Goal: Transaction & Acquisition: Book appointment/travel/reservation

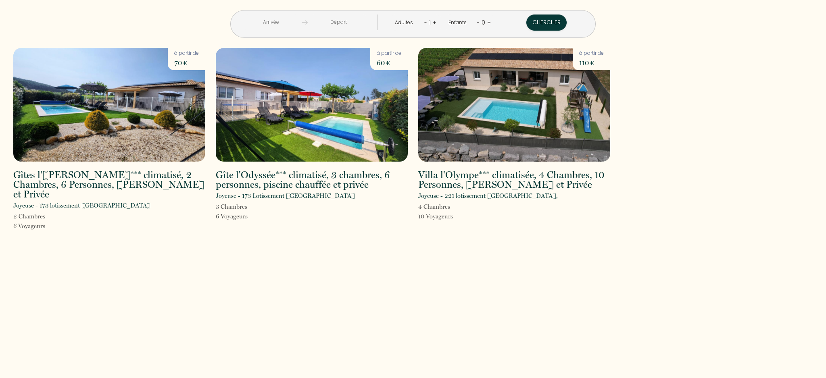
click at [268, 21] on input "text" at bounding box center [271, 23] width 62 height 16
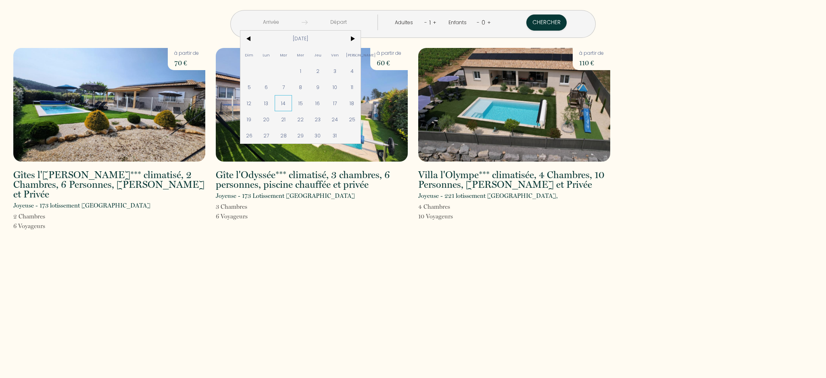
click at [282, 101] on span "14" at bounding box center [283, 103] width 17 height 16
type input "[DATE]"
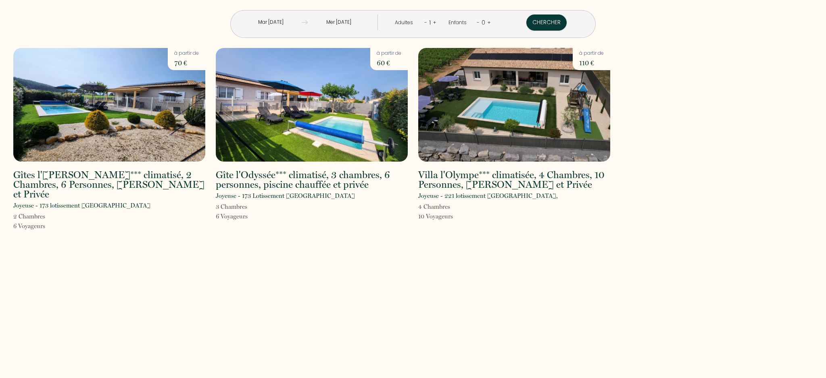
click at [349, 23] on input "[DATE]" at bounding box center [339, 23] width 62 height 16
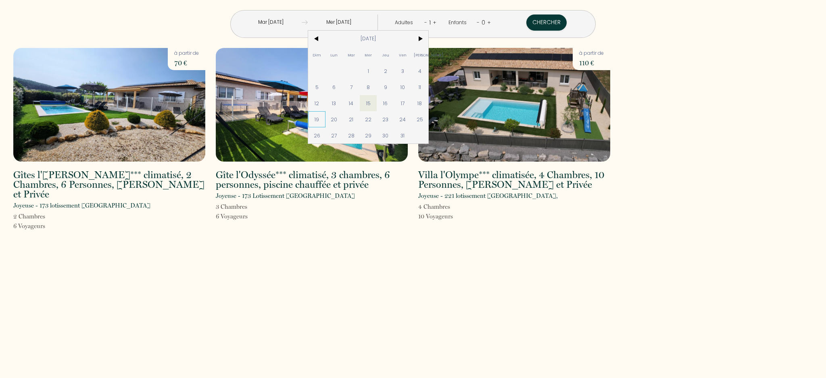
click at [319, 120] on span "19" at bounding box center [316, 119] width 17 height 16
type input "[DATE]"
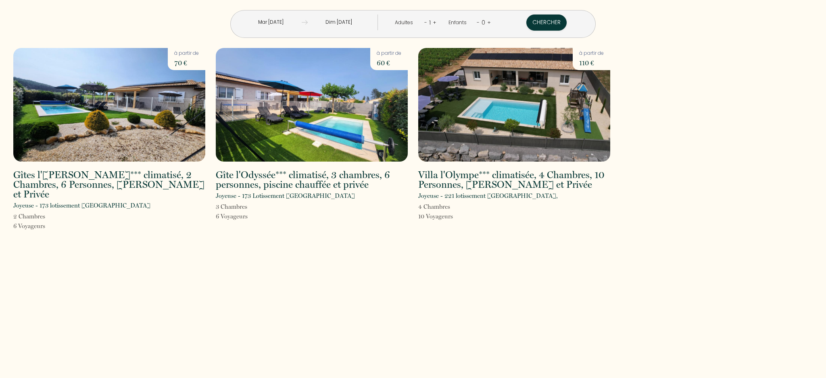
click at [435, 21] on link "+" at bounding box center [435, 23] width 4 height 8
click at [426, 23] on div "5" at bounding box center [430, 22] width 8 height 13
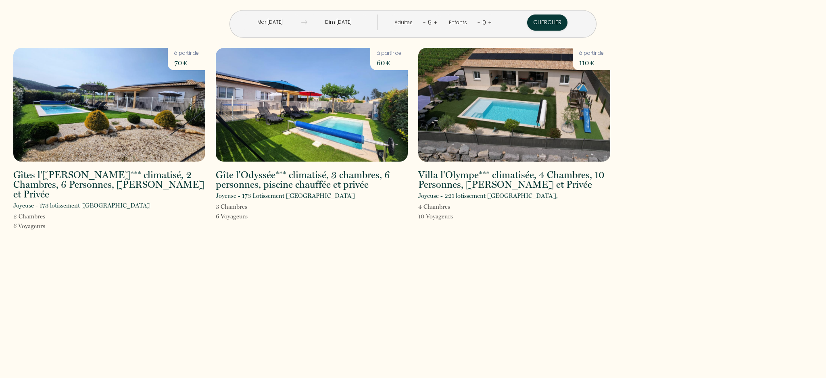
click at [424, 22] on link "-" at bounding box center [424, 23] width 3 height 8
click at [534, 22] on button "Chercher" at bounding box center [547, 23] width 40 height 16
click at [549, 21] on button "Chercher" at bounding box center [547, 23] width 40 height 16
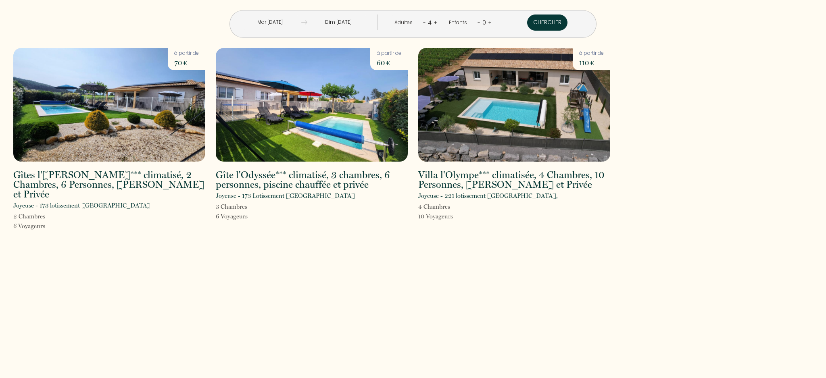
click at [549, 21] on button "Chercher" at bounding box center [547, 23] width 40 height 16
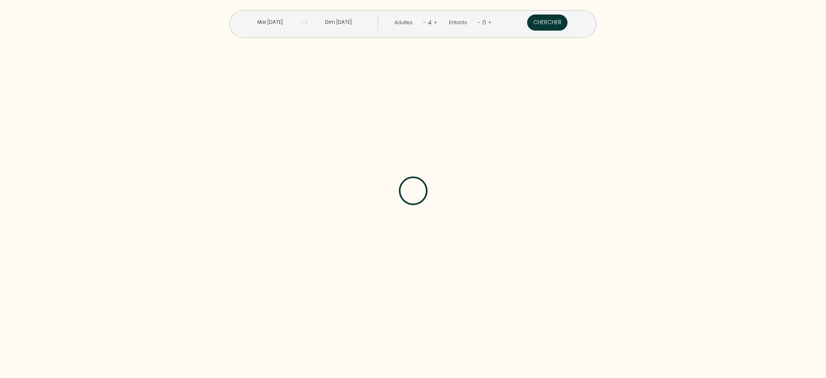
scroll to position [0, 0]
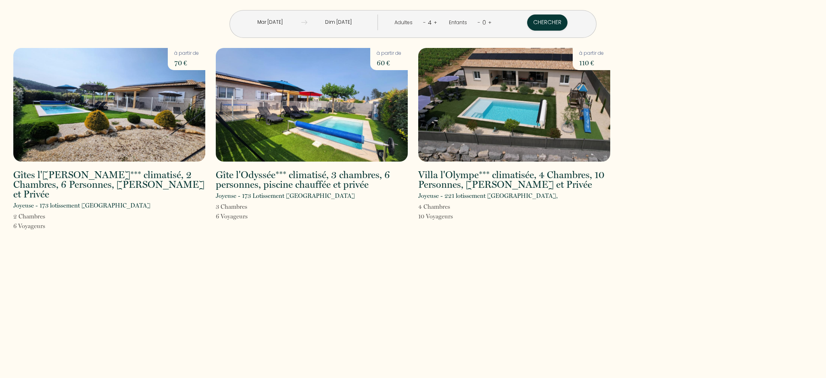
click at [138, 100] on img at bounding box center [109, 105] width 192 height 114
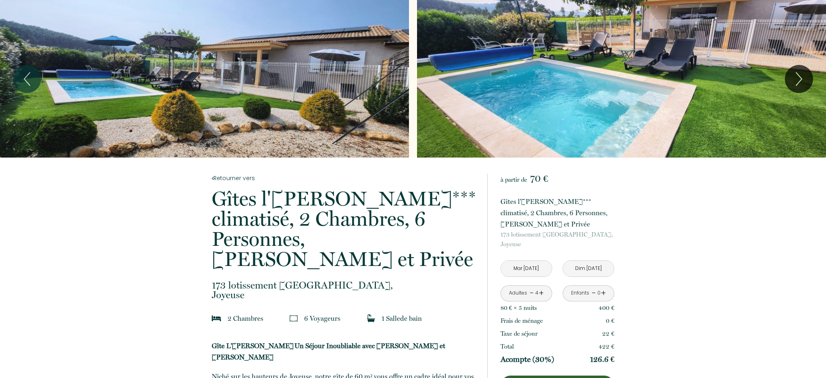
click at [137, 99] on div "Slideshow" at bounding box center [204, 79] width 409 height 158
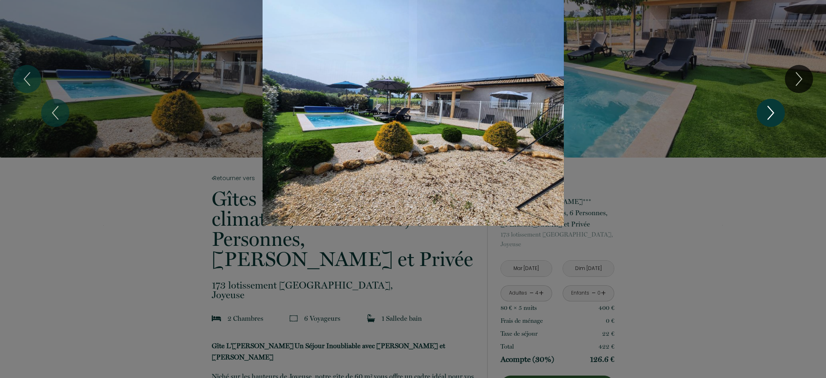
click at [768, 114] on icon "Next" at bounding box center [770, 113] width 17 height 24
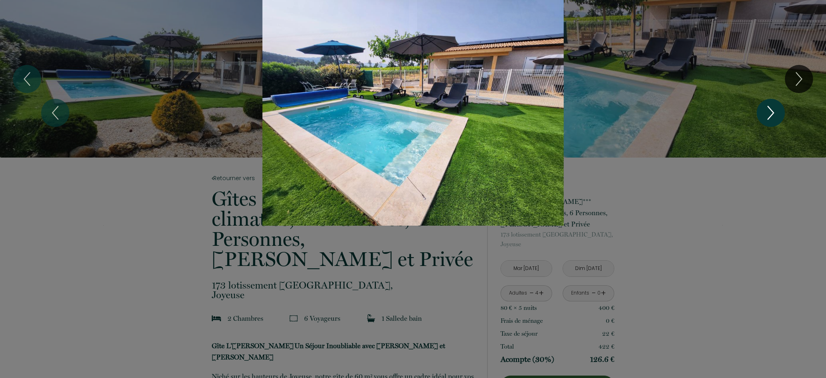
click at [768, 114] on icon "Next" at bounding box center [770, 113] width 17 height 24
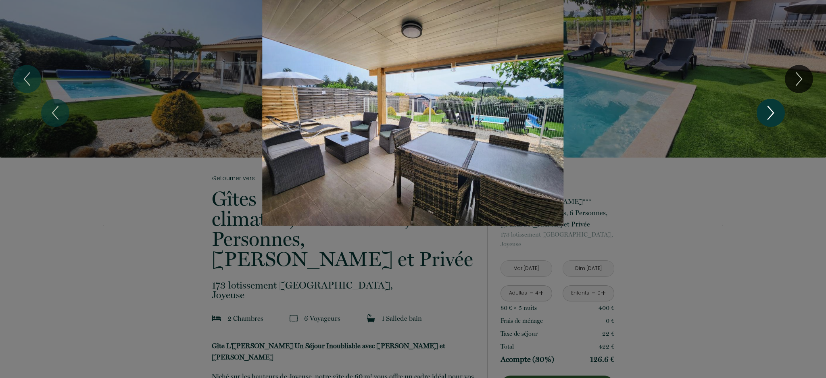
click at [768, 114] on icon "Next" at bounding box center [770, 113] width 17 height 24
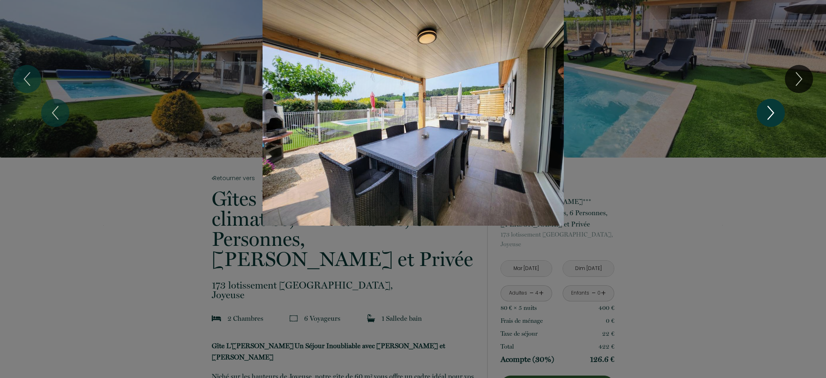
click at [768, 114] on icon "Next" at bounding box center [770, 113] width 17 height 24
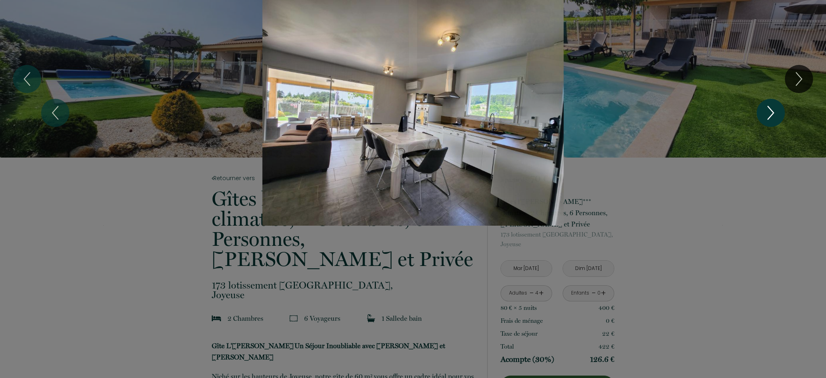
click at [768, 114] on icon "Next" at bounding box center [770, 113] width 17 height 24
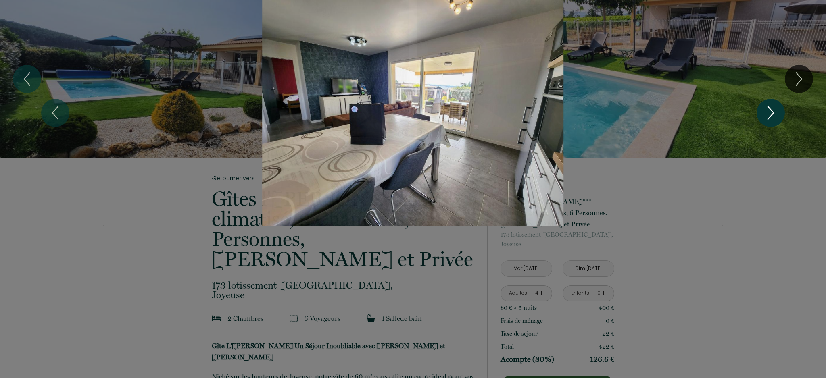
click at [768, 114] on icon "Next" at bounding box center [770, 113] width 17 height 24
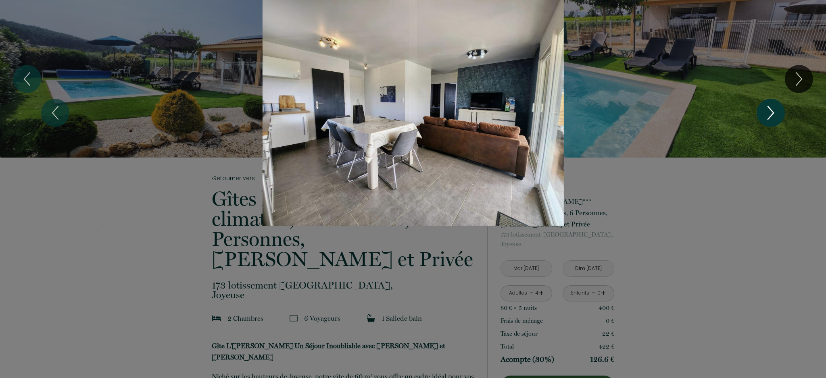
click at [768, 114] on icon "Next" at bounding box center [770, 113] width 17 height 24
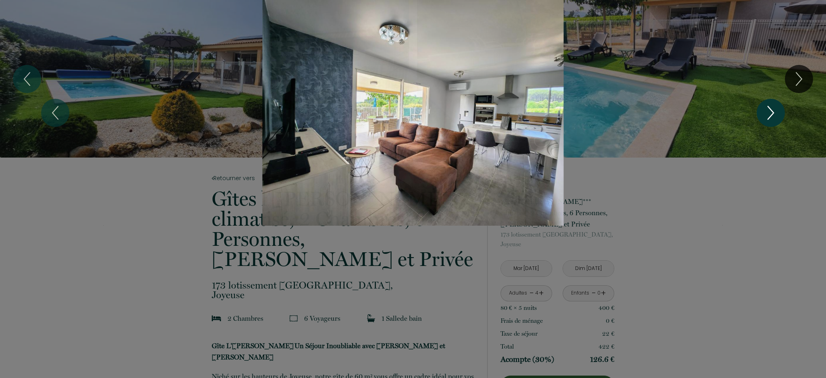
click at [768, 114] on icon "Next" at bounding box center [770, 113] width 17 height 24
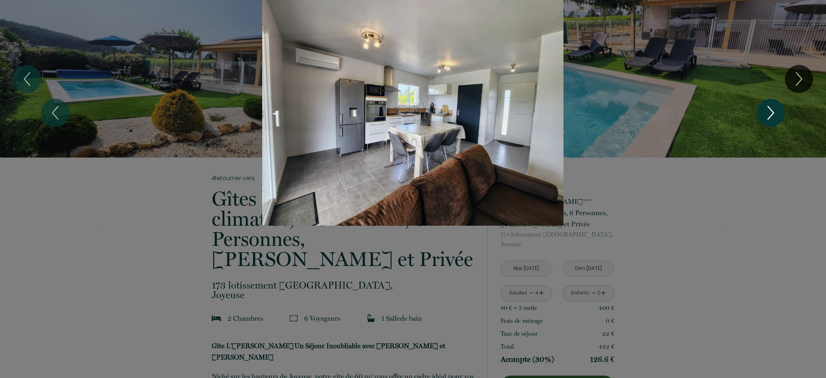
click at [768, 114] on icon "Next" at bounding box center [770, 113] width 17 height 24
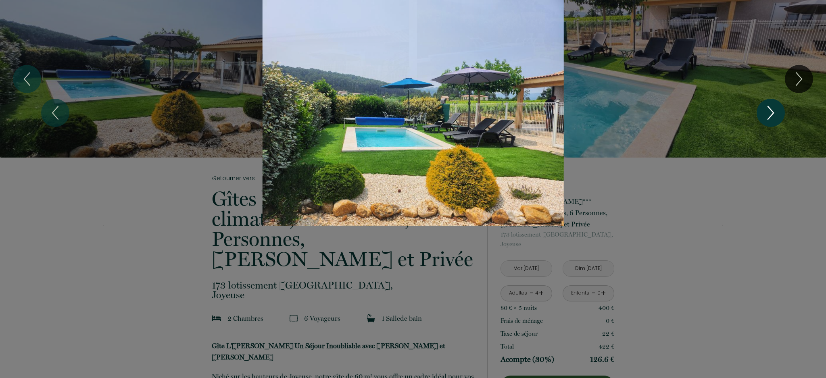
click at [768, 114] on icon "Next" at bounding box center [770, 113] width 17 height 24
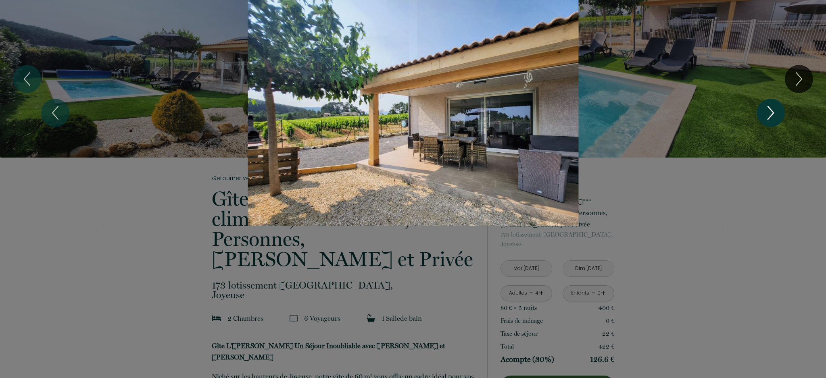
click at [768, 114] on icon "Next" at bounding box center [770, 113] width 17 height 24
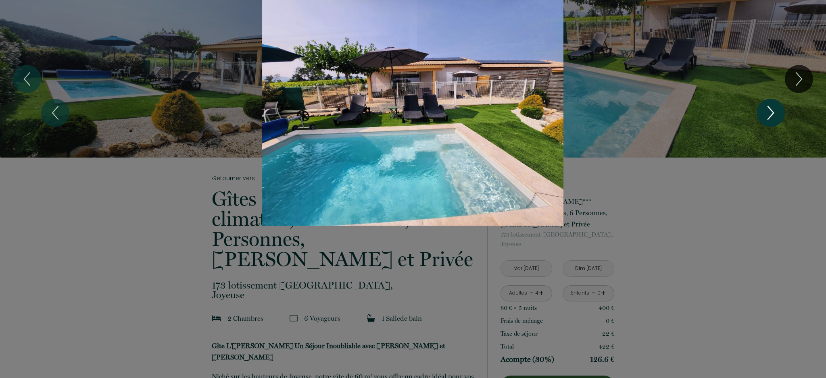
click at [768, 114] on icon "Next" at bounding box center [770, 113] width 17 height 24
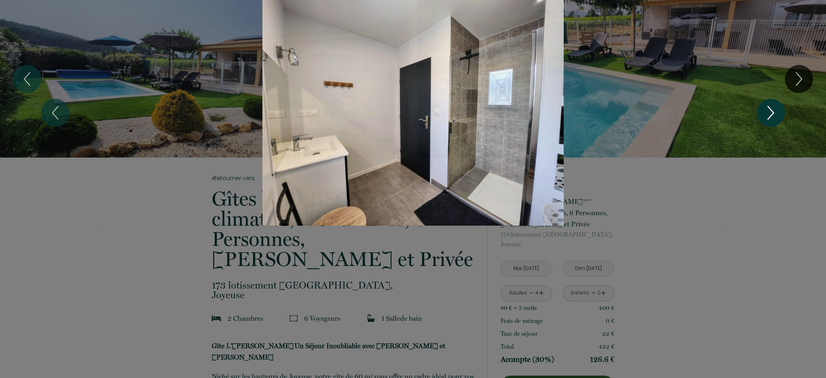
click at [768, 114] on icon "Next" at bounding box center [770, 113] width 17 height 24
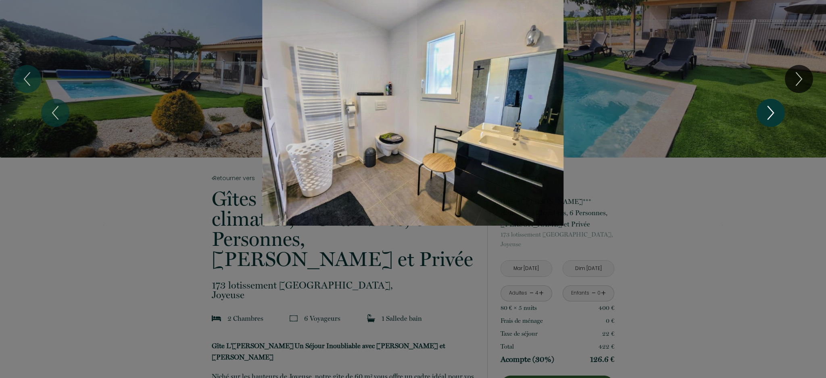
click at [768, 114] on icon "Next" at bounding box center [770, 113] width 17 height 24
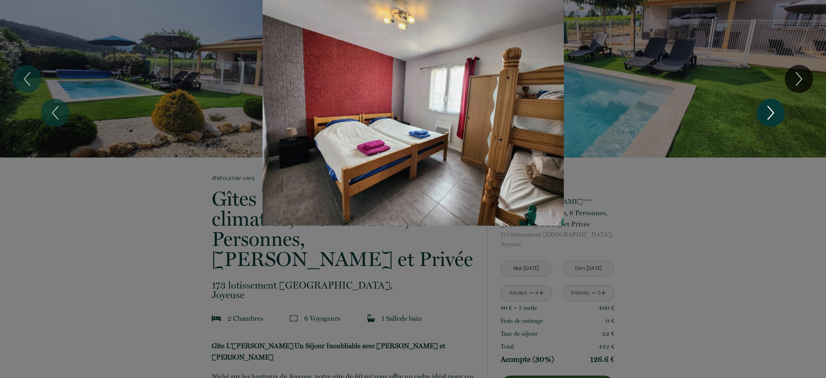
click at [768, 114] on icon "Next" at bounding box center [770, 113] width 17 height 24
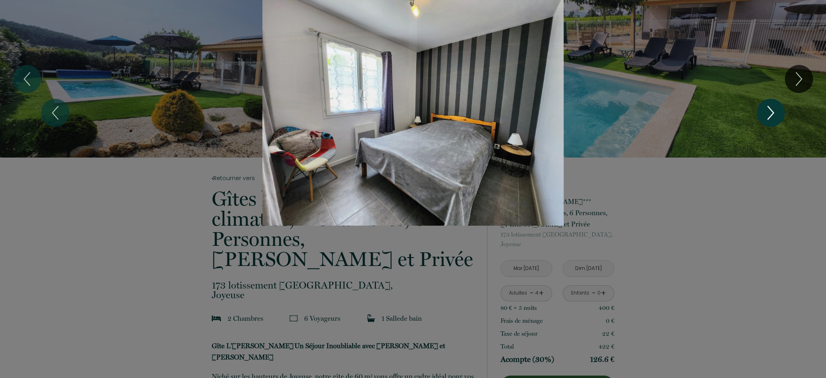
click at [768, 114] on icon "Next" at bounding box center [770, 113] width 17 height 24
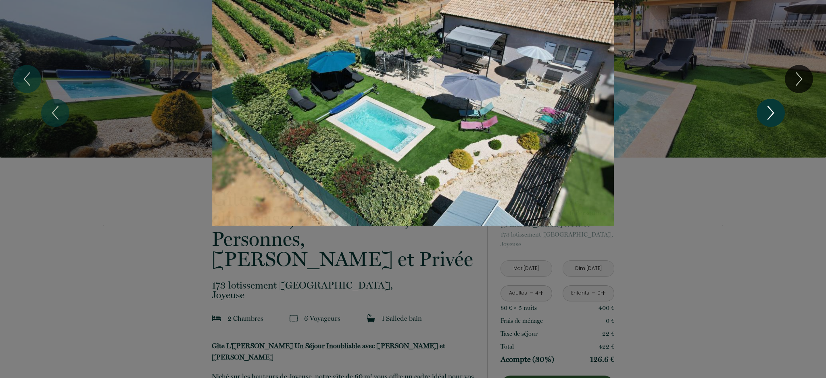
click at [768, 114] on icon "Next" at bounding box center [770, 113] width 17 height 24
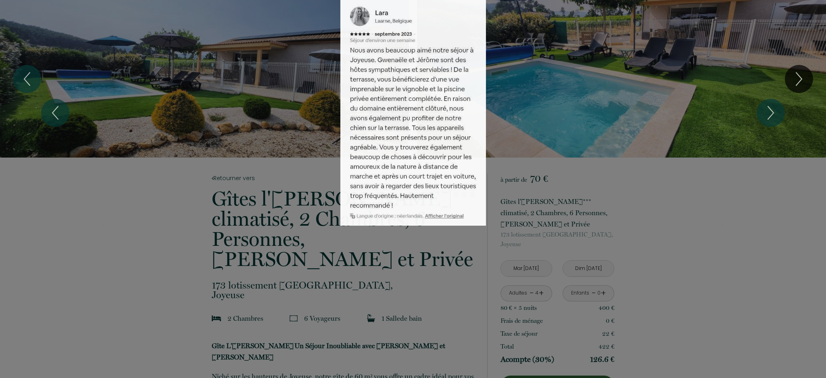
click at [525, 152] on div "Slideshow" at bounding box center [412, 113] width 619 height 226
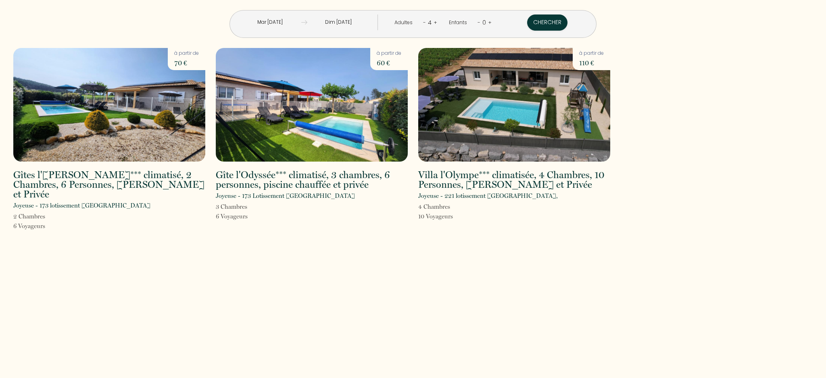
click at [125, 89] on img at bounding box center [109, 105] width 192 height 114
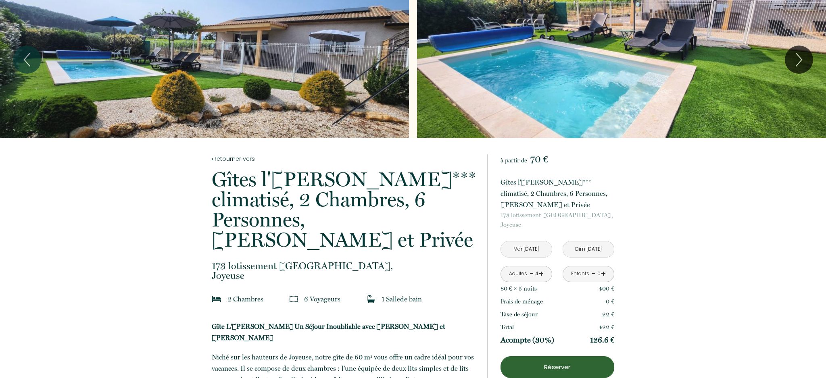
scroll to position [19, 0]
click at [233, 59] on div "Slideshow" at bounding box center [204, 60] width 409 height 158
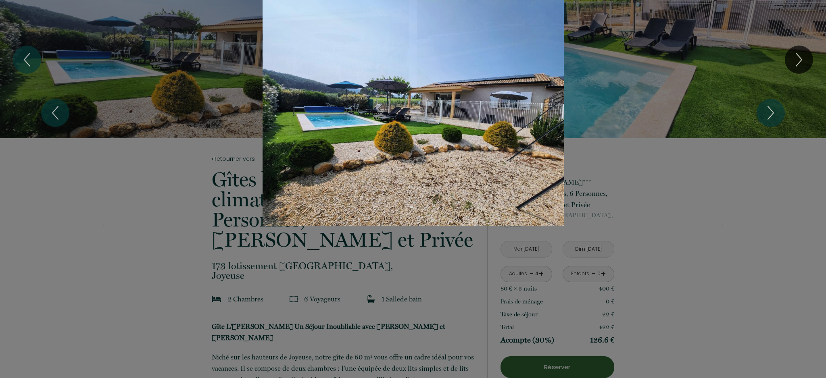
click at [797, 58] on div "1 2 3 4 5 6 7 8 9 10 11 12 13 14 15 16 17 18 19 20 21" at bounding box center [413, 113] width 826 height 226
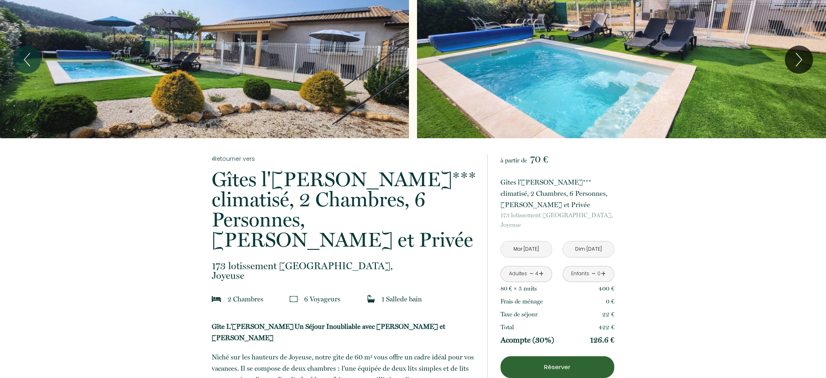
click at [395, 74] on div "Slideshow" at bounding box center [204, 60] width 409 height 158
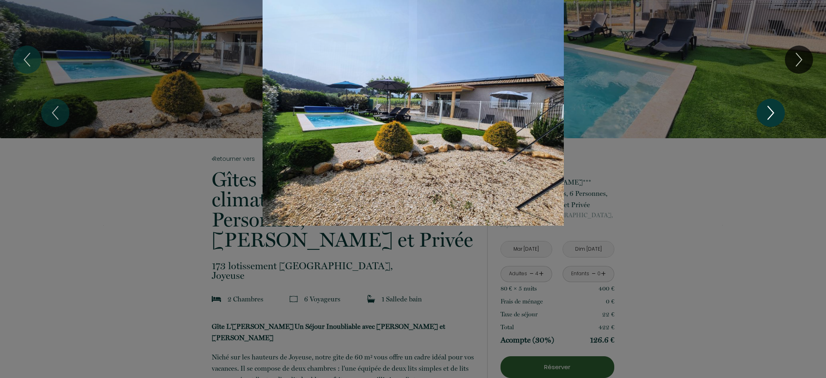
click at [771, 114] on icon "Next" at bounding box center [771, 112] width 6 height 13
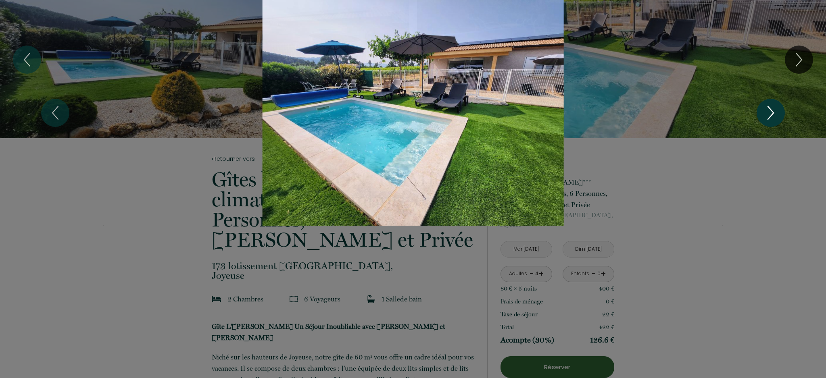
click at [771, 114] on icon "Next" at bounding box center [771, 112] width 6 height 13
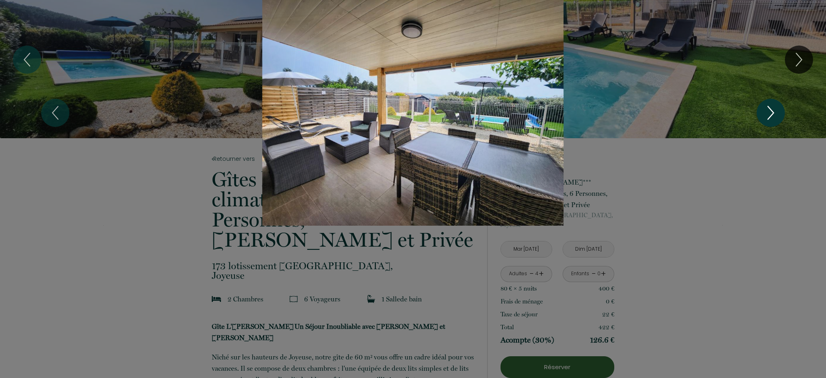
click at [771, 114] on icon "Next" at bounding box center [771, 112] width 6 height 13
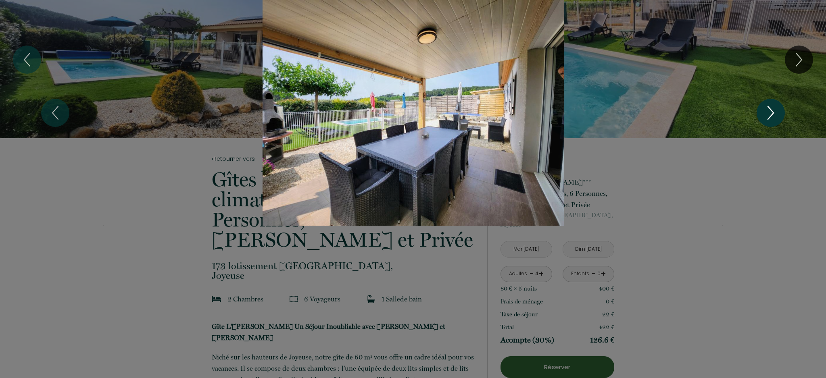
click at [771, 114] on icon "Next" at bounding box center [771, 112] width 6 height 13
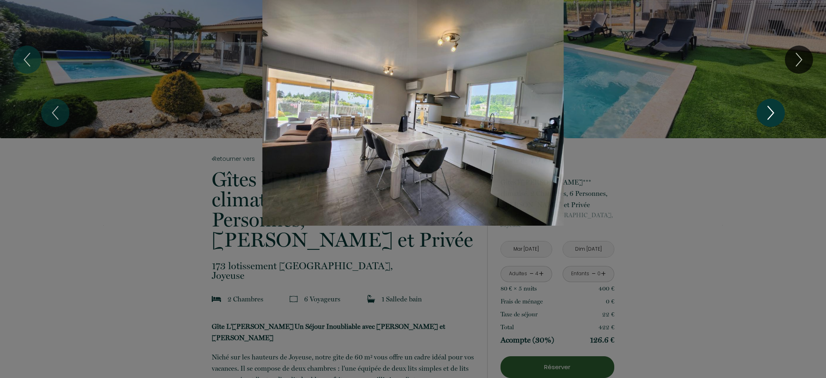
click at [771, 114] on icon "Next" at bounding box center [771, 112] width 6 height 13
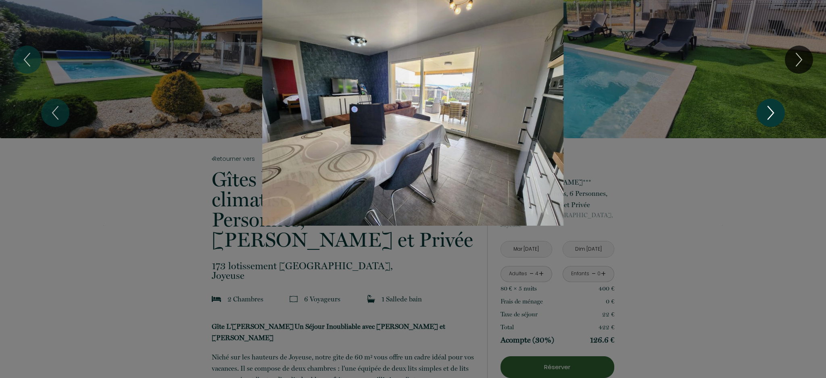
click at [771, 114] on icon "Next" at bounding box center [771, 112] width 6 height 13
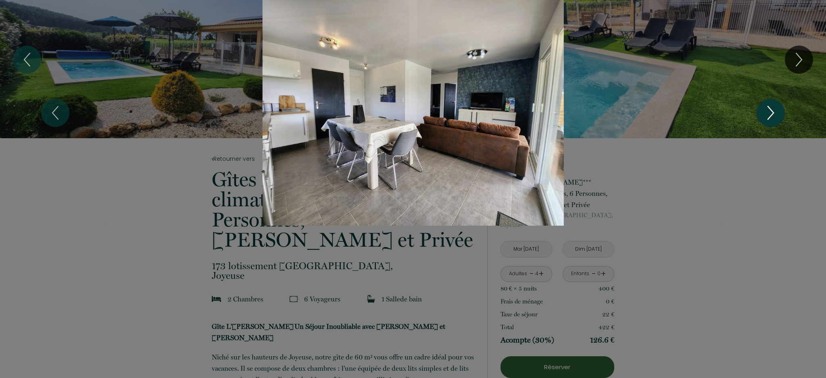
click at [771, 114] on icon "Next" at bounding box center [771, 112] width 6 height 13
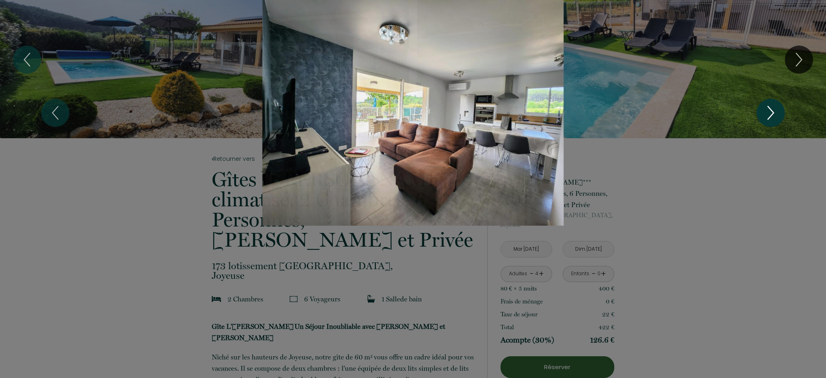
click at [771, 114] on icon "Next" at bounding box center [771, 112] width 6 height 13
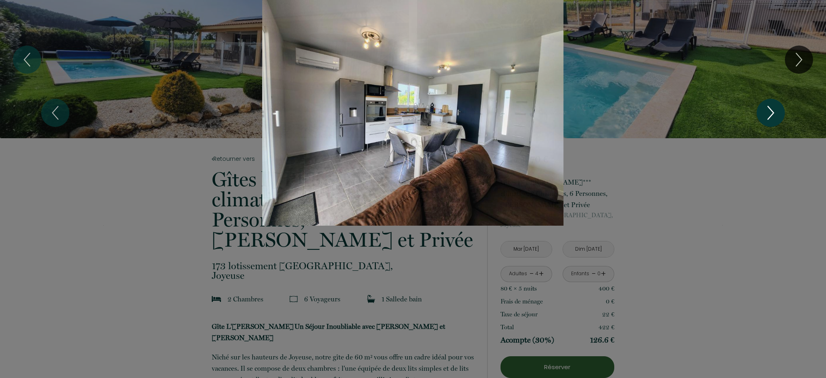
click at [771, 114] on icon "Next" at bounding box center [771, 112] width 6 height 13
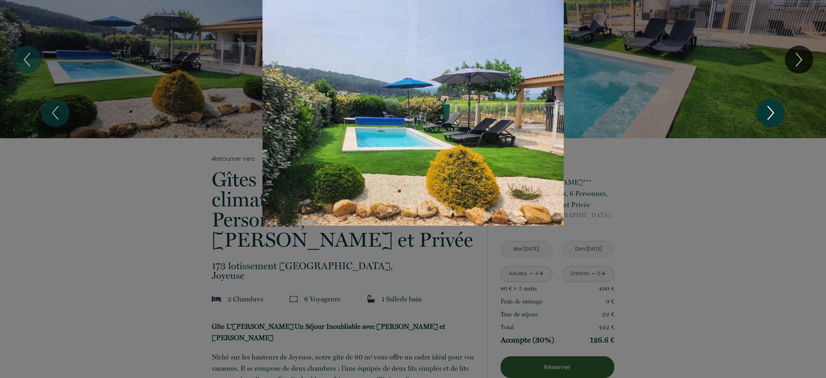
click at [771, 114] on icon "Next" at bounding box center [771, 112] width 6 height 13
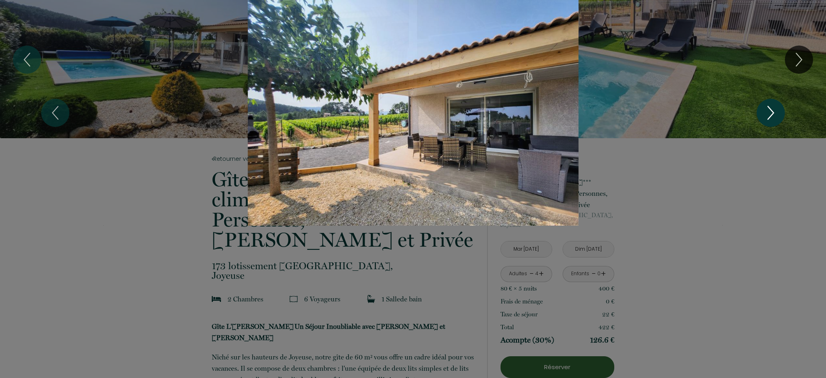
click at [771, 114] on icon "Next" at bounding box center [771, 112] width 6 height 13
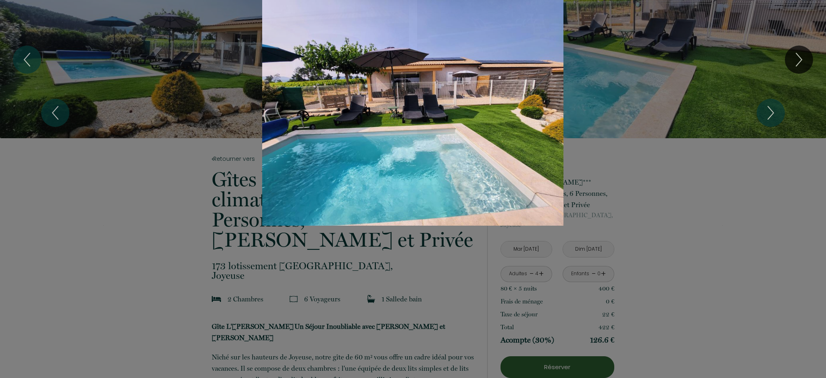
click at [127, 80] on div "Slideshow" at bounding box center [412, 113] width 619 height 226
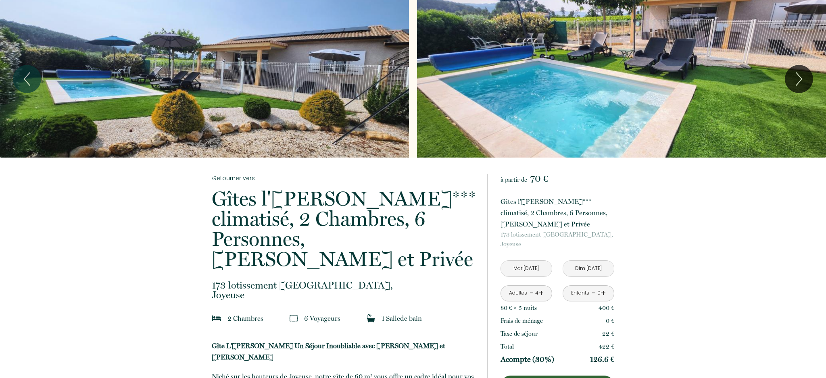
scroll to position [0, 0]
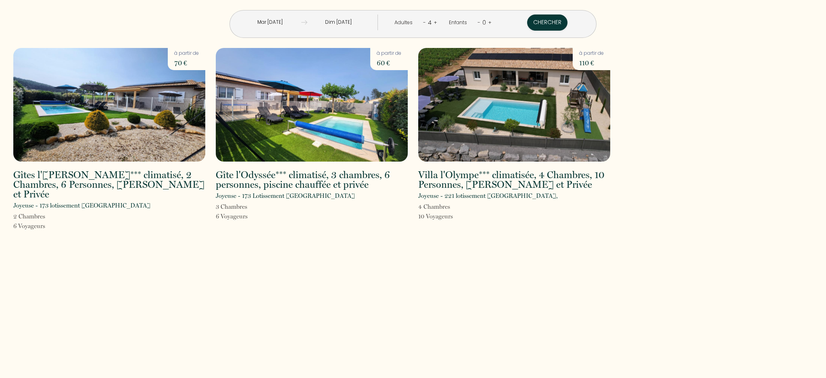
click at [343, 106] on img at bounding box center [312, 105] width 192 height 114
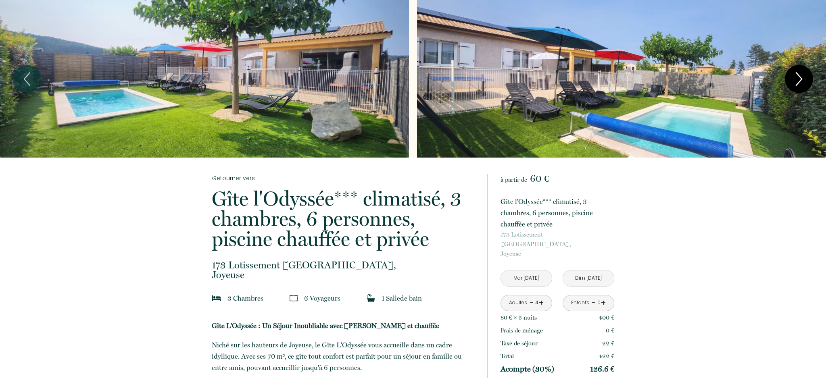
click at [795, 81] on icon "Next" at bounding box center [798, 79] width 17 height 24
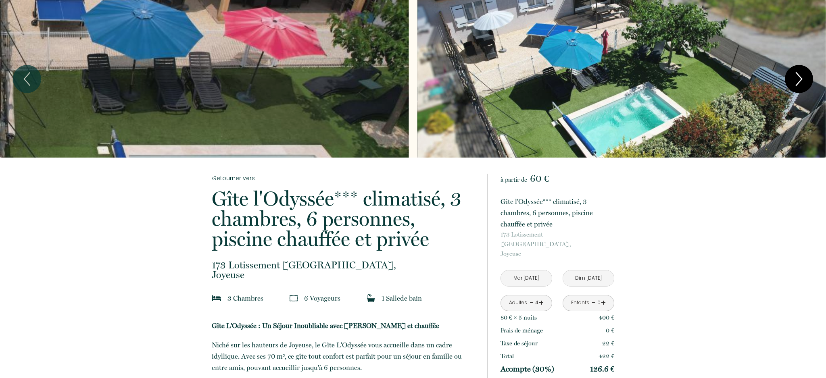
click at [795, 81] on icon "Next" at bounding box center [798, 79] width 17 height 24
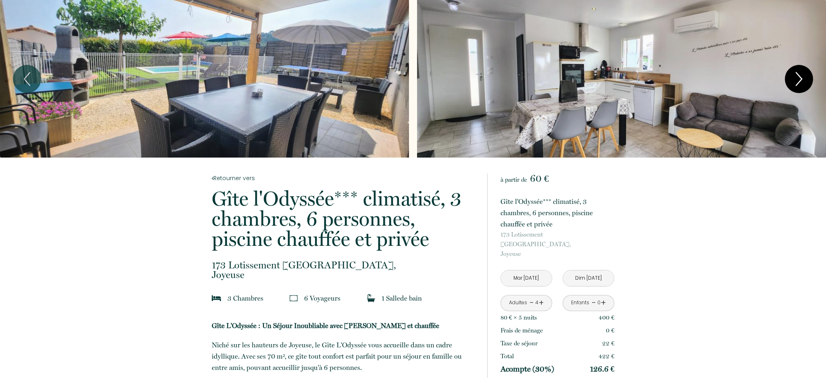
click at [795, 81] on icon "Next" at bounding box center [798, 79] width 17 height 24
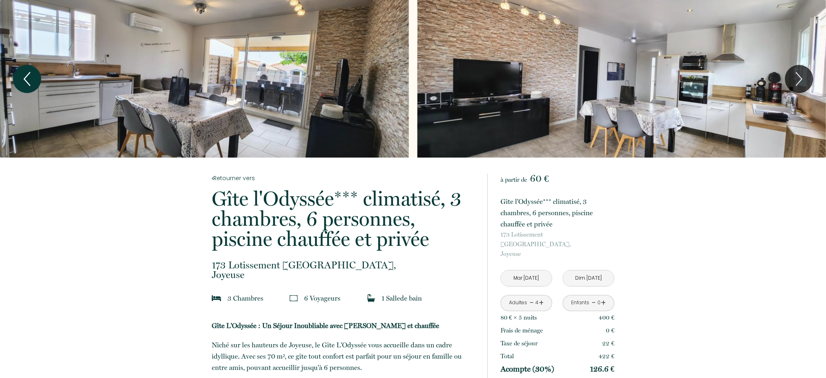
click at [25, 79] on icon "Previous" at bounding box center [27, 79] width 17 height 24
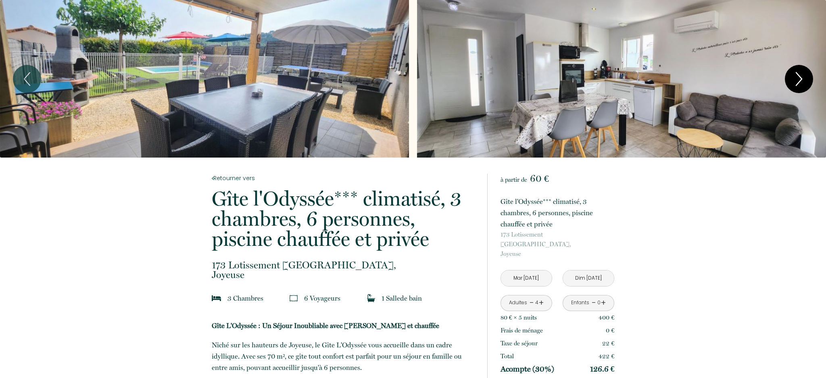
click at [805, 74] on icon "Next" at bounding box center [798, 79] width 17 height 24
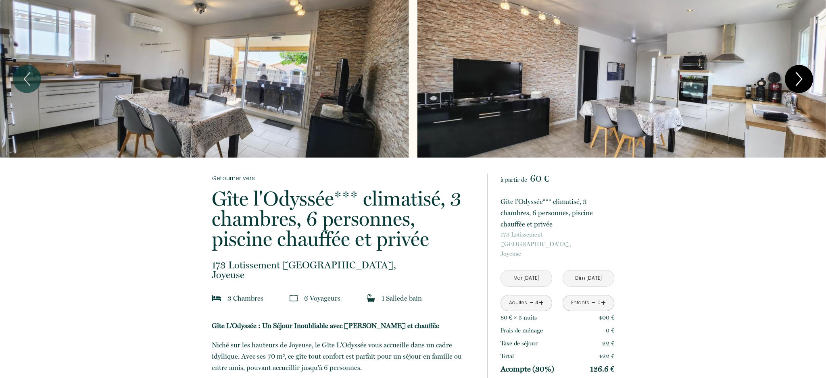
click at [805, 74] on icon "Next" at bounding box center [798, 79] width 17 height 24
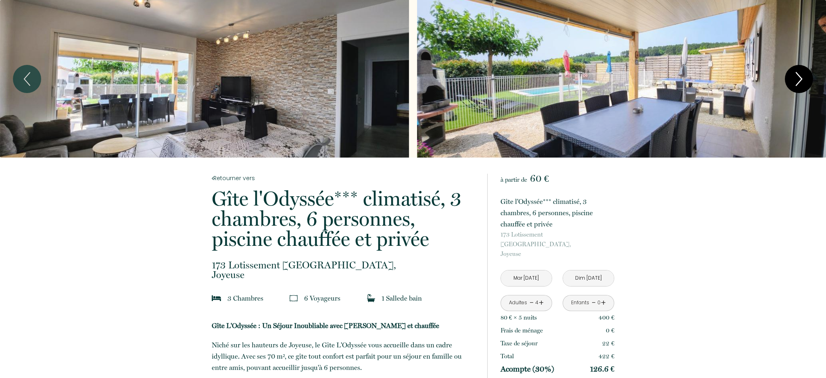
click at [805, 74] on icon "Next" at bounding box center [798, 79] width 17 height 24
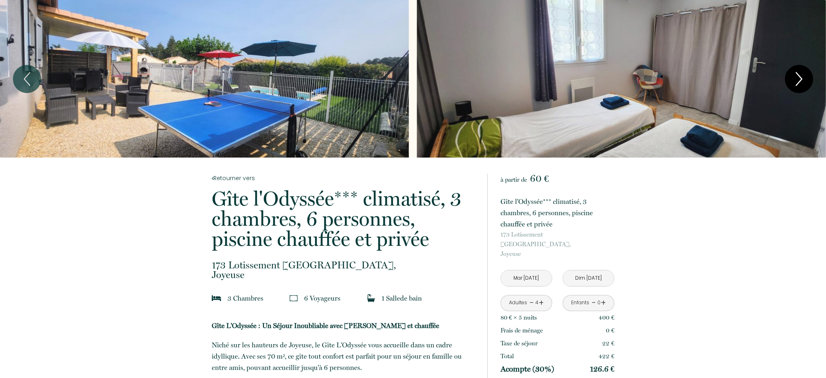
click at [805, 74] on icon "Next" at bounding box center [798, 79] width 17 height 24
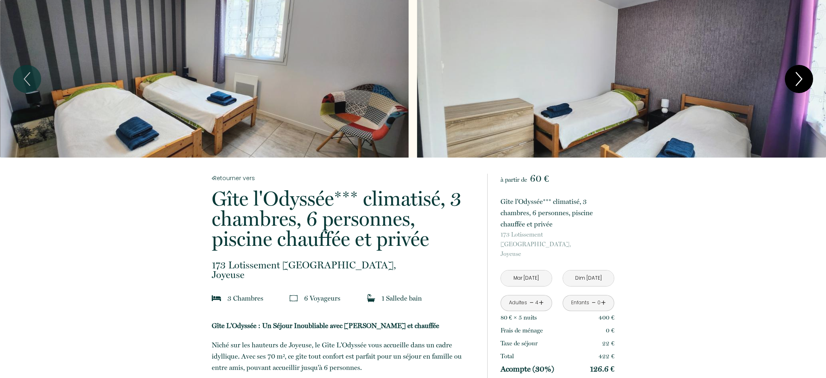
click at [805, 74] on icon "Next" at bounding box center [798, 79] width 17 height 24
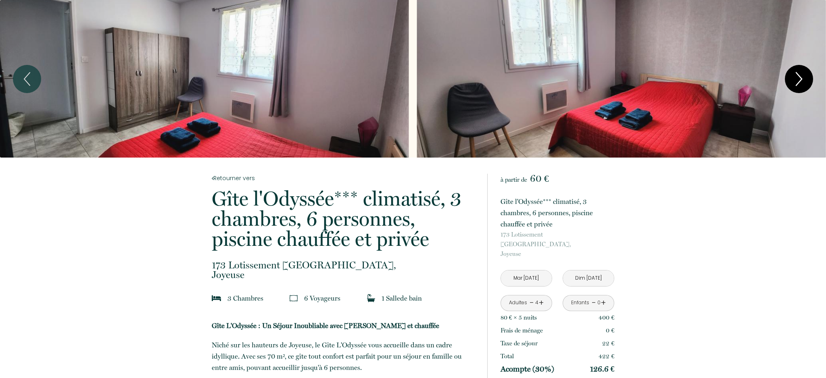
click at [805, 74] on icon "Next" at bounding box center [798, 79] width 17 height 24
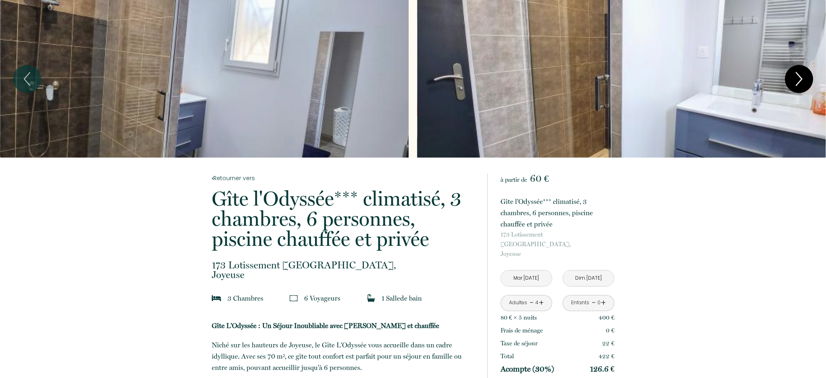
click at [805, 74] on icon "Next" at bounding box center [798, 79] width 17 height 24
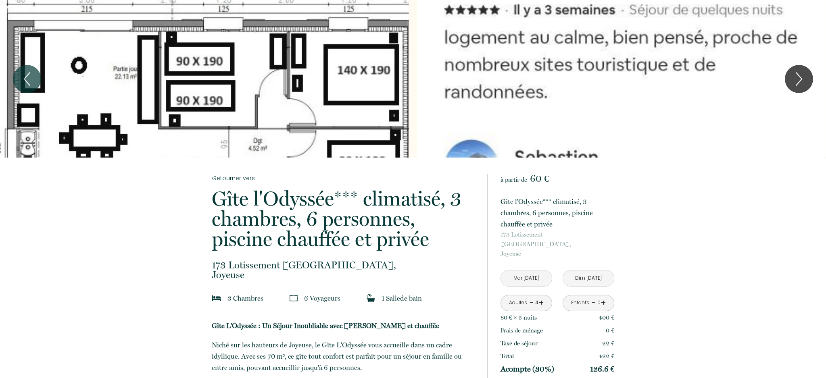
scroll to position [0, 0]
click at [345, 59] on div "Slideshow" at bounding box center [204, 79] width 409 height 158
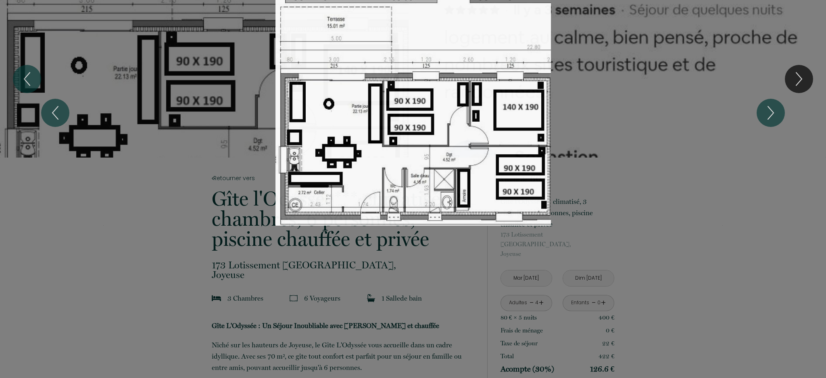
click at [674, 110] on div "Slideshow" at bounding box center [412, 113] width 619 height 226
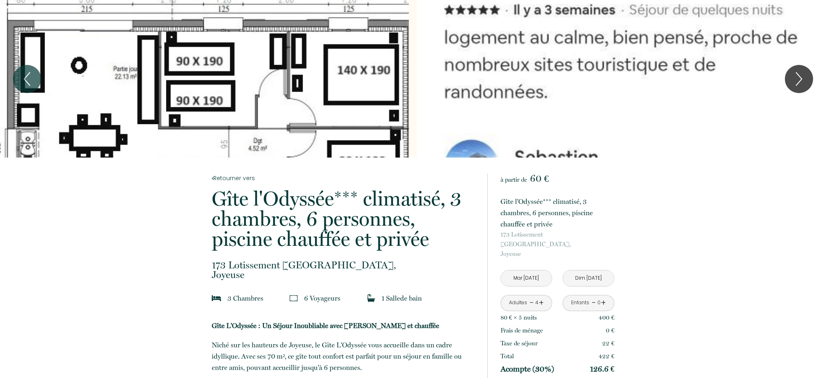
scroll to position [0, 0]
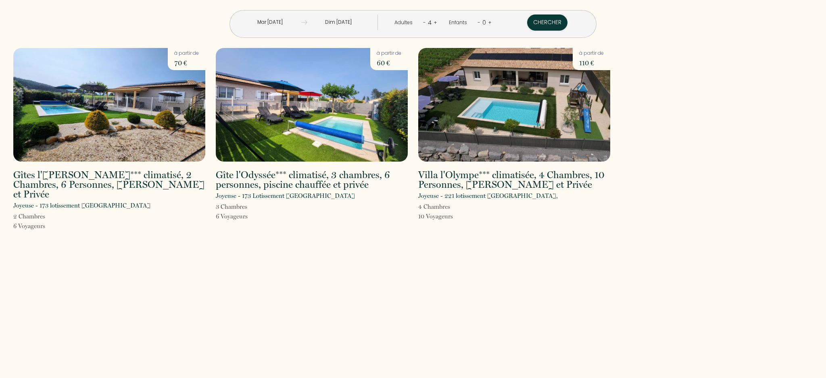
click at [327, 98] on img at bounding box center [312, 105] width 192 height 114
click at [90, 89] on img at bounding box center [109, 105] width 192 height 114
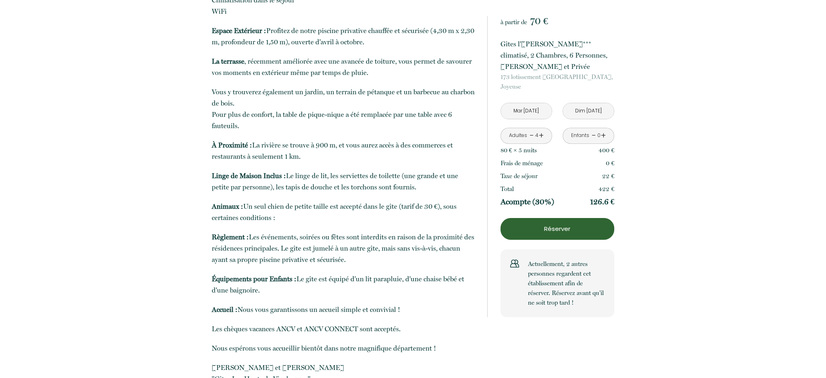
scroll to position [483, 0]
click at [552, 223] on button "Réserver" at bounding box center [557, 229] width 114 height 22
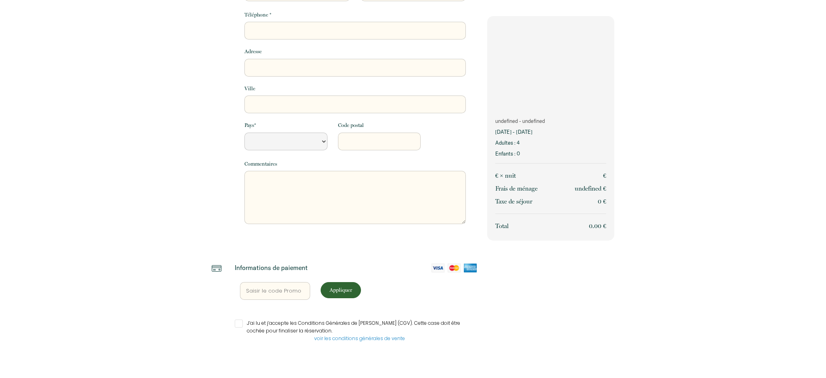
scroll to position [107, 0]
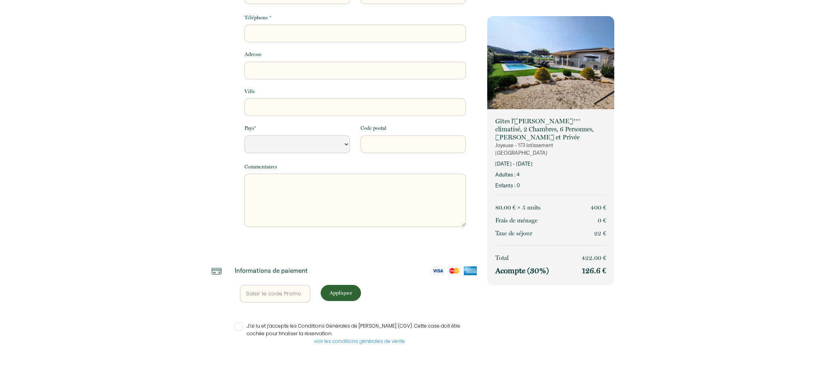
select select "Default select example"
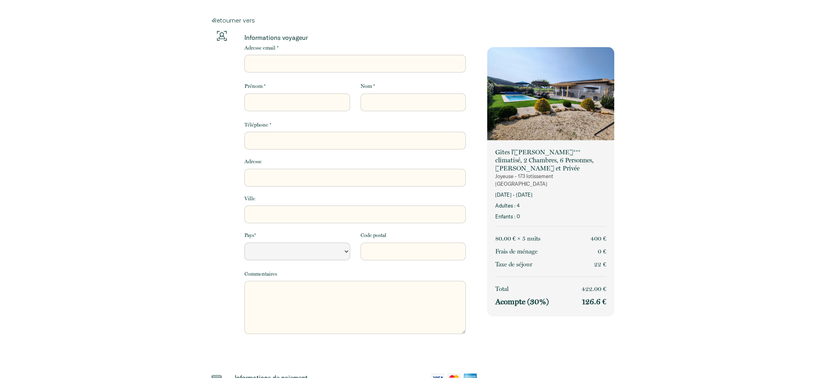
scroll to position [0, 0]
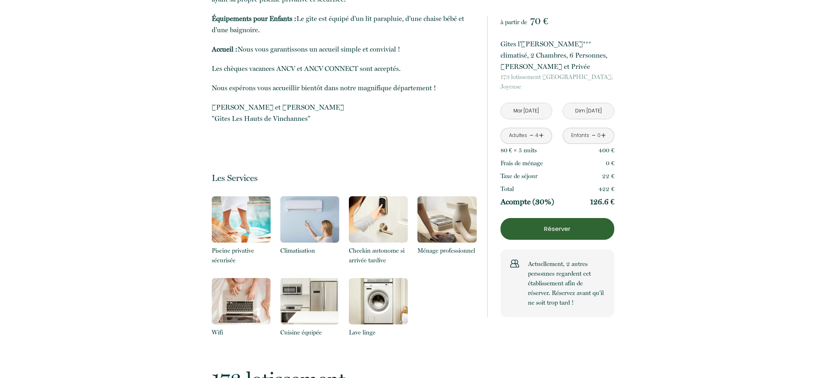
scroll to position [744, 0]
click at [434, 245] on p "Ménage professionnel" at bounding box center [446, 250] width 59 height 10
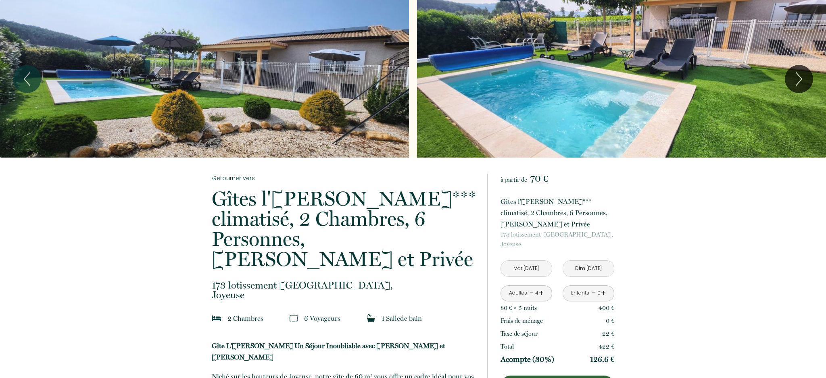
scroll to position [0, 0]
click at [324, 95] on div "Slideshow" at bounding box center [204, 79] width 409 height 158
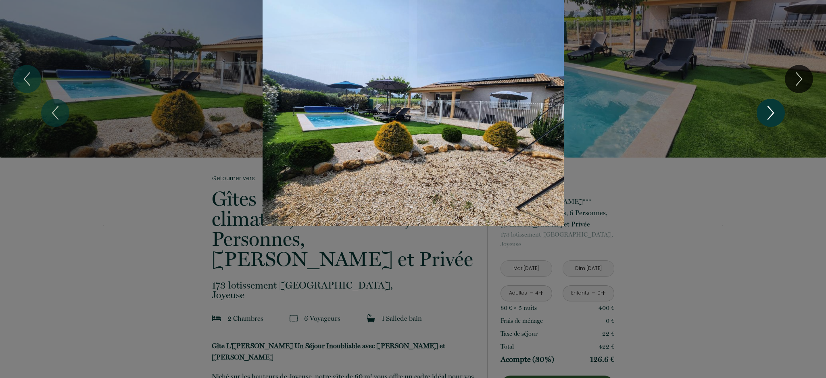
click at [776, 117] on icon "Next" at bounding box center [770, 113] width 17 height 24
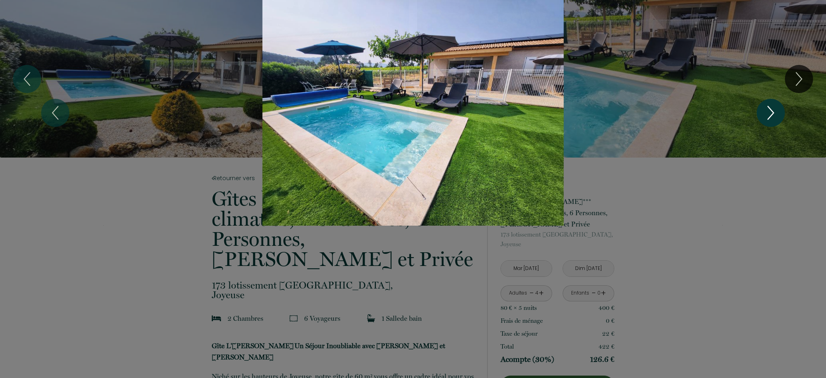
click at [776, 117] on icon "Next" at bounding box center [770, 113] width 17 height 24
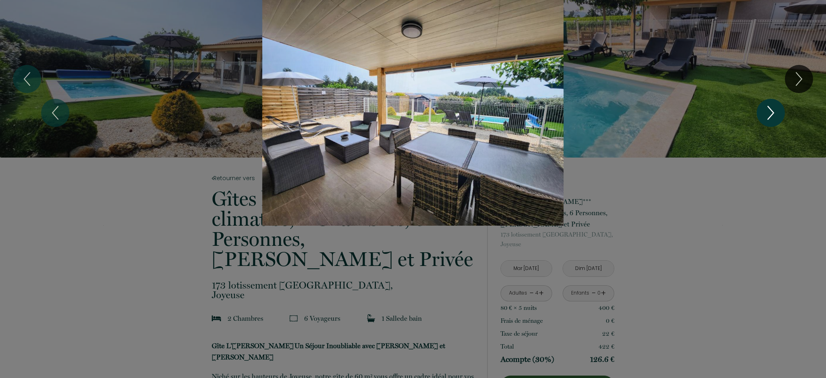
click at [776, 117] on icon "Next" at bounding box center [770, 113] width 17 height 24
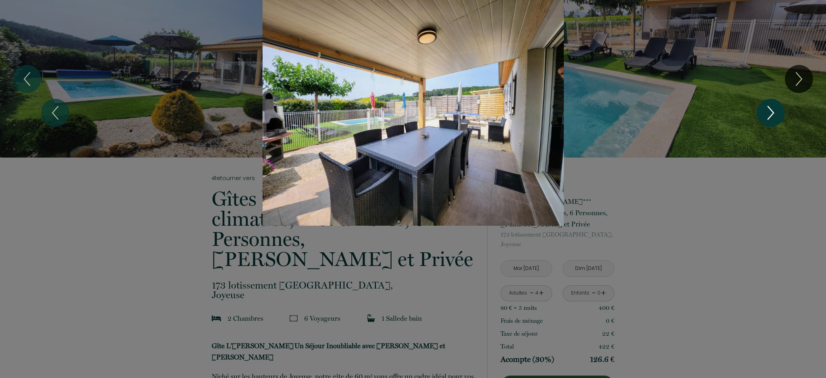
click at [776, 117] on icon "Next" at bounding box center [770, 113] width 17 height 24
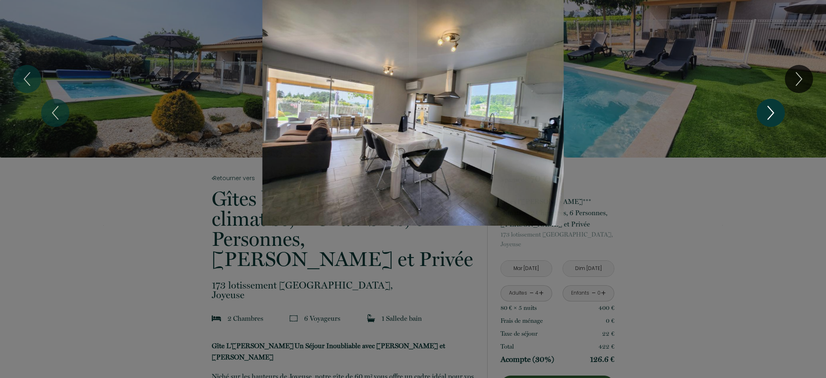
click at [776, 117] on icon "Next" at bounding box center [770, 113] width 17 height 24
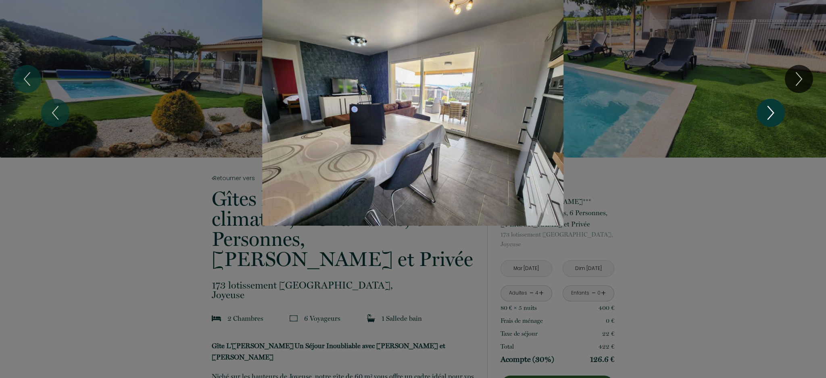
click at [776, 117] on icon "Next" at bounding box center [770, 113] width 17 height 24
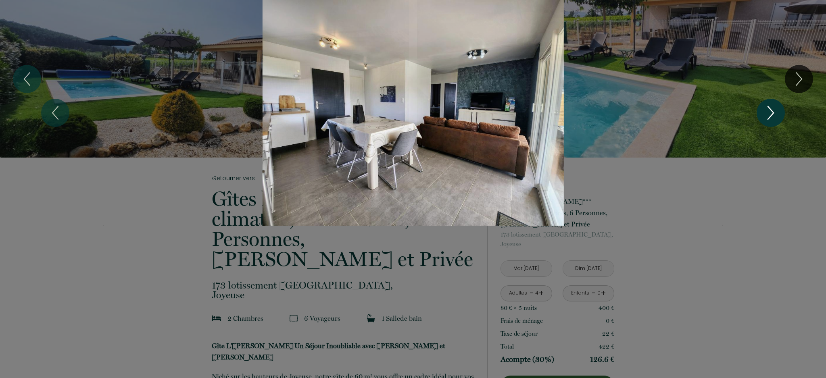
click at [776, 117] on icon "Next" at bounding box center [770, 113] width 17 height 24
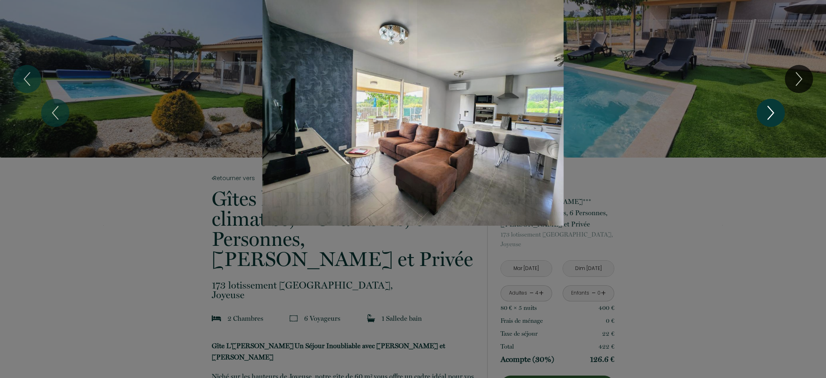
click at [776, 117] on icon "Next" at bounding box center [770, 113] width 17 height 24
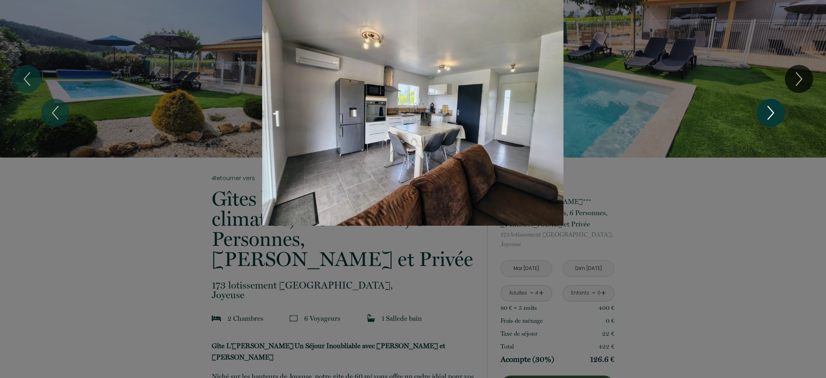
click at [776, 117] on icon "Next" at bounding box center [770, 113] width 17 height 24
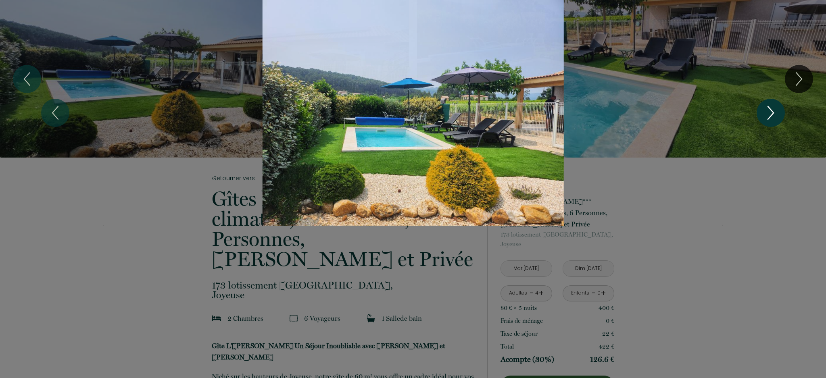
click at [776, 117] on icon "Next" at bounding box center [770, 113] width 17 height 24
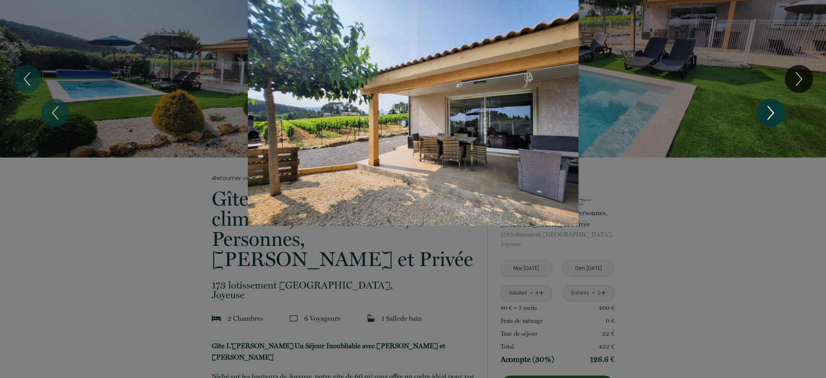
click at [776, 117] on icon "Next" at bounding box center [770, 113] width 17 height 24
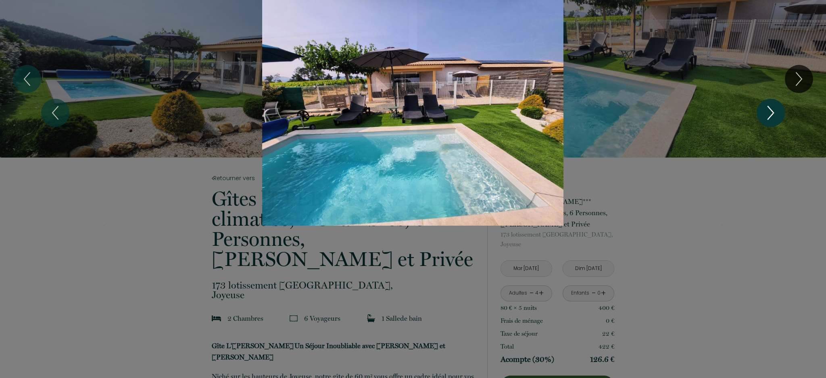
click at [776, 117] on icon "Next" at bounding box center [770, 113] width 17 height 24
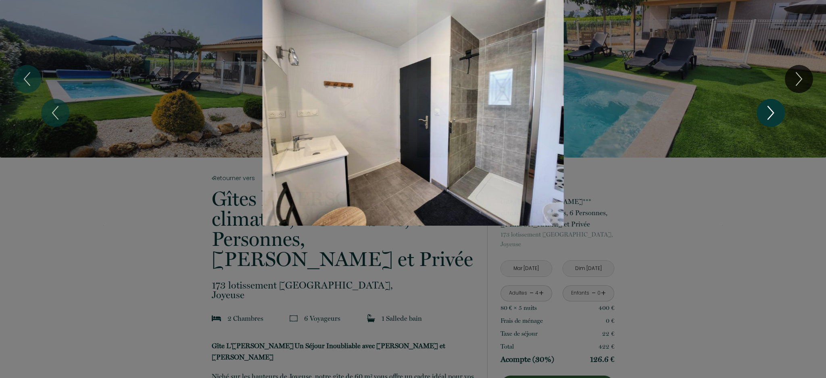
click at [776, 117] on icon "Next" at bounding box center [770, 113] width 17 height 24
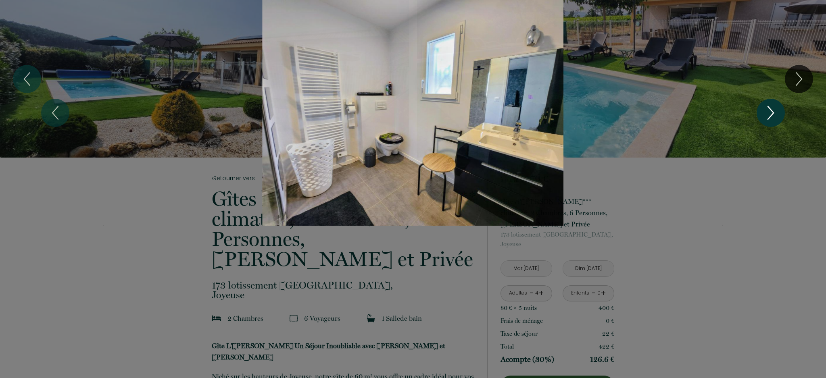
click at [776, 117] on icon "Next" at bounding box center [770, 113] width 17 height 24
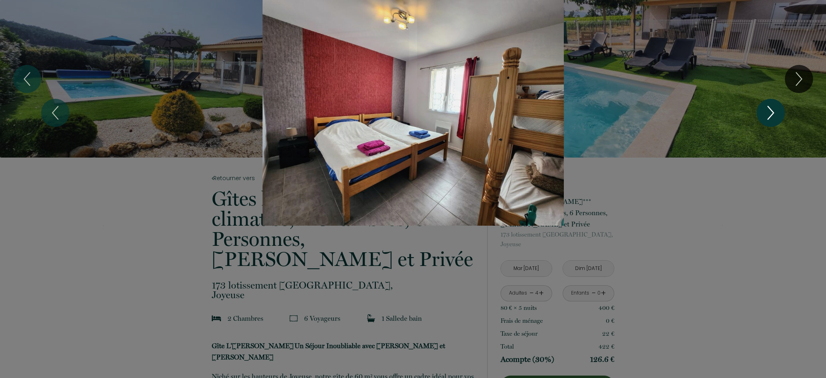
click at [776, 117] on icon "Next" at bounding box center [770, 113] width 17 height 24
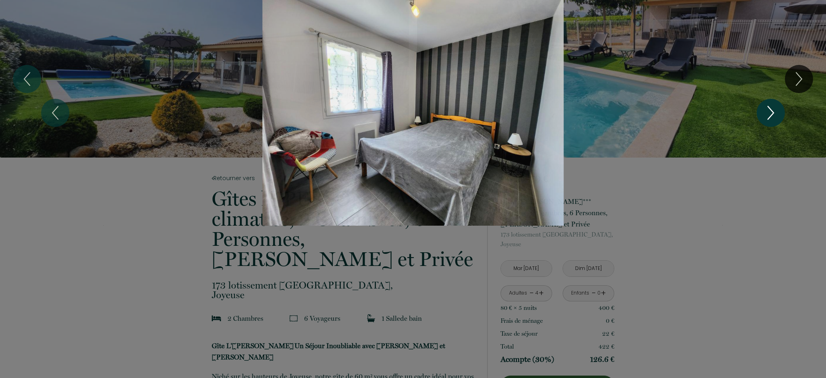
click at [776, 117] on icon "Next" at bounding box center [770, 113] width 17 height 24
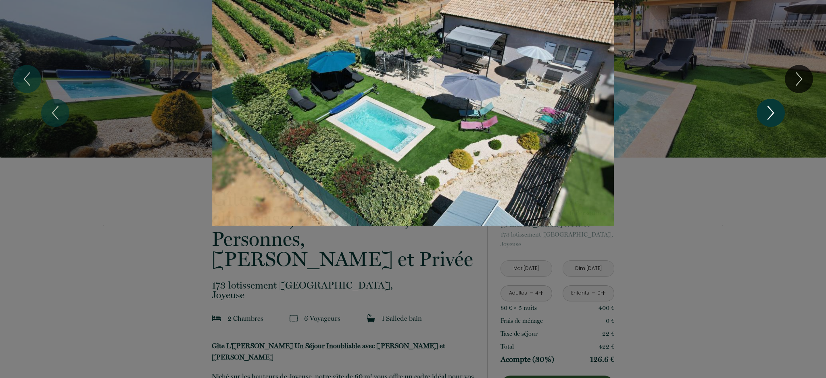
click at [776, 117] on icon "Next" at bounding box center [770, 113] width 17 height 24
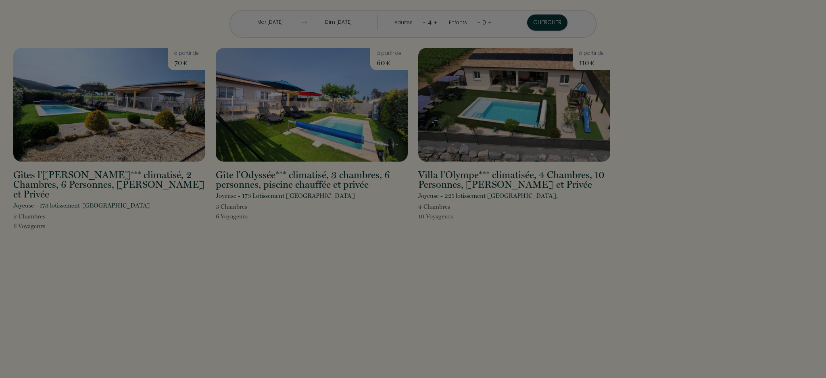
click at [260, 81] on div at bounding box center [413, 189] width 826 height 378
click at [334, 117] on div at bounding box center [413, 189] width 826 height 378
click at [296, 186] on div at bounding box center [413, 189] width 826 height 378
click at [287, 154] on div at bounding box center [413, 189] width 826 height 378
click at [274, 129] on div at bounding box center [413, 189] width 826 height 378
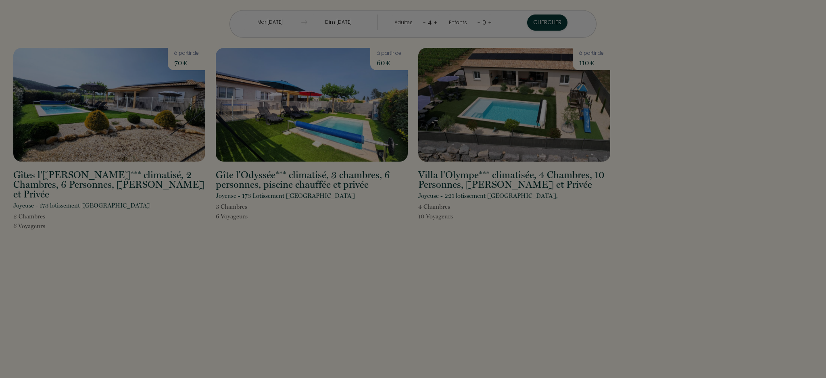
click at [274, 129] on div at bounding box center [413, 189] width 826 height 378
click at [356, 85] on div at bounding box center [413, 189] width 826 height 378
click at [301, 178] on div at bounding box center [413, 189] width 826 height 378
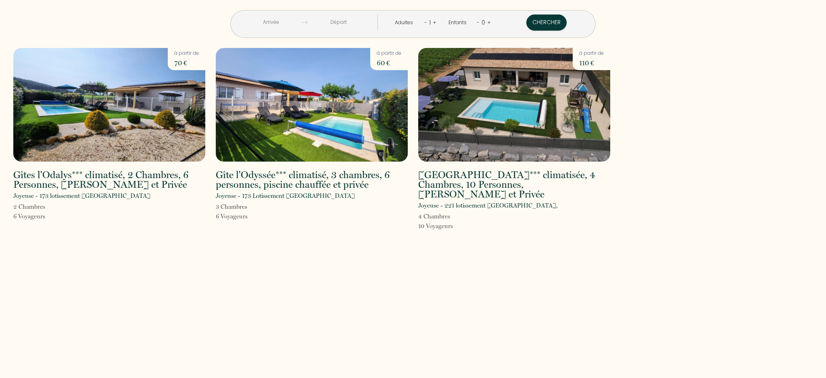
click at [269, 23] on input "text" at bounding box center [271, 23] width 62 height 16
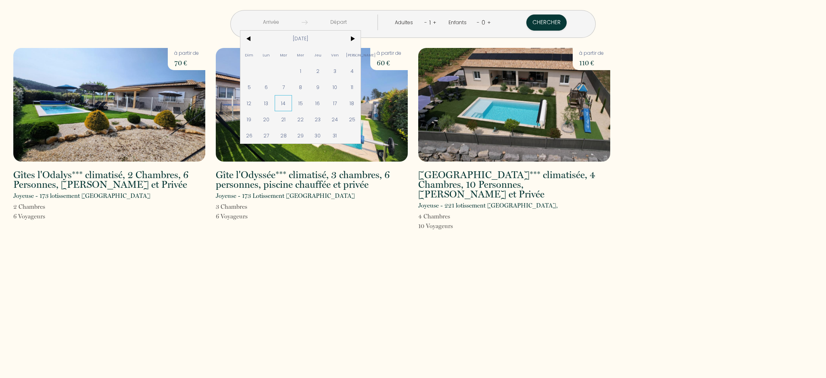
click at [284, 102] on span "14" at bounding box center [283, 103] width 17 height 16
type input "[DATE]"
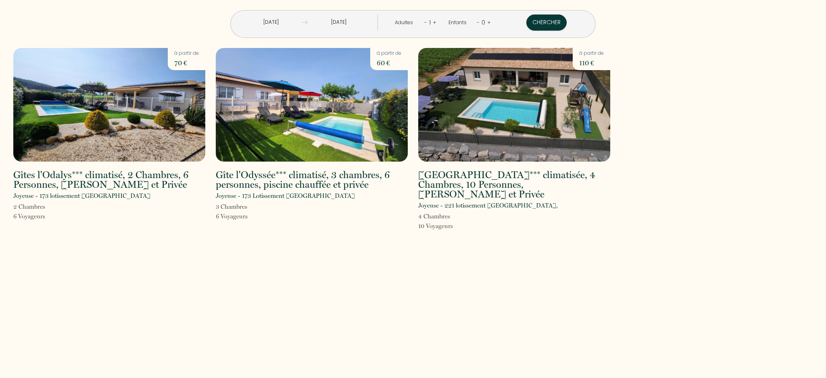
click at [343, 21] on input "[DATE]" at bounding box center [339, 23] width 62 height 16
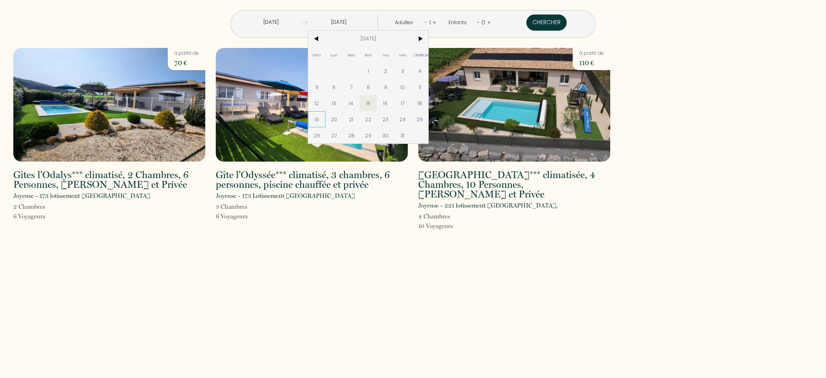
click at [320, 120] on span "19" at bounding box center [316, 119] width 17 height 16
type input "[DATE]"
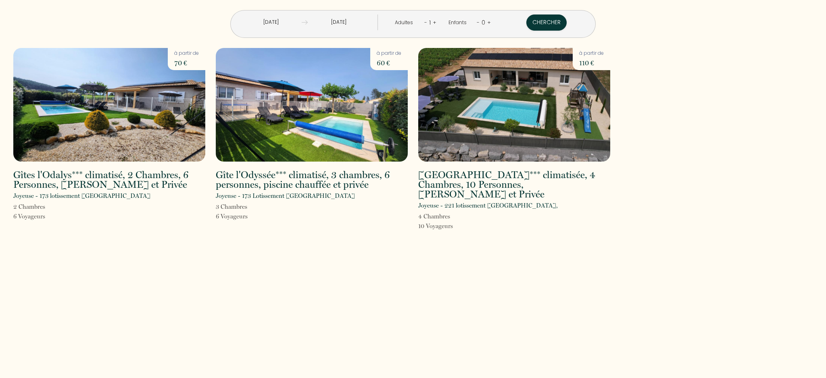
click at [435, 23] on link "+" at bounding box center [435, 23] width 4 height 8
click at [425, 24] on link "-" at bounding box center [424, 23] width 3 height 8
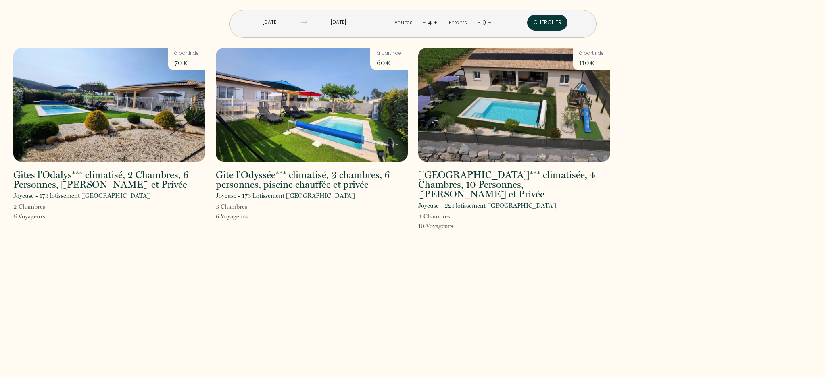
click at [551, 23] on button "Chercher" at bounding box center [547, 23] width 40 height 16
click at [313, 83] on img at bounding box center [312, 105] width 192 height 114
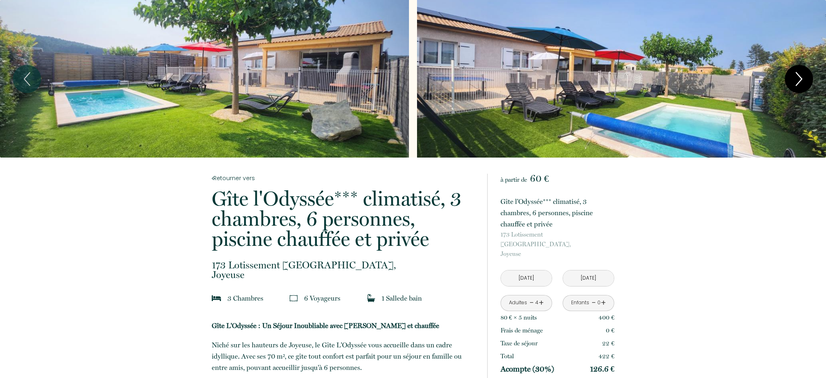
click at [803, 74] on icon "Next" at bounding box center [798, 79] width 17 height 24
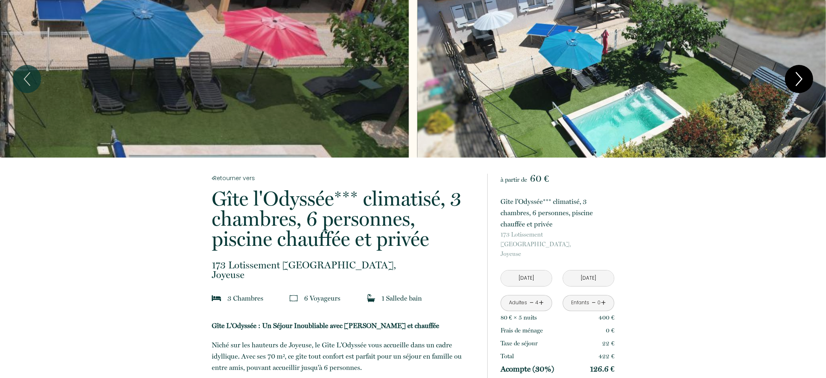
click at [803, 74] on icon "Next" at bounding box center [798, 79] width 17 height 24
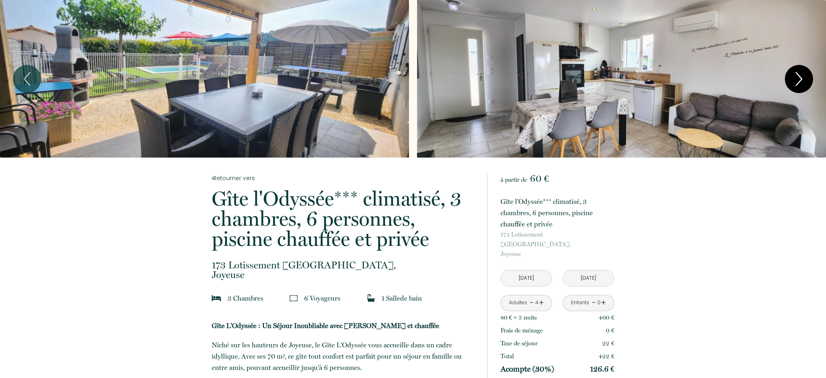
click at [803, 74] on icon "Next" at bounding box center [798, 79] width 17 height 24
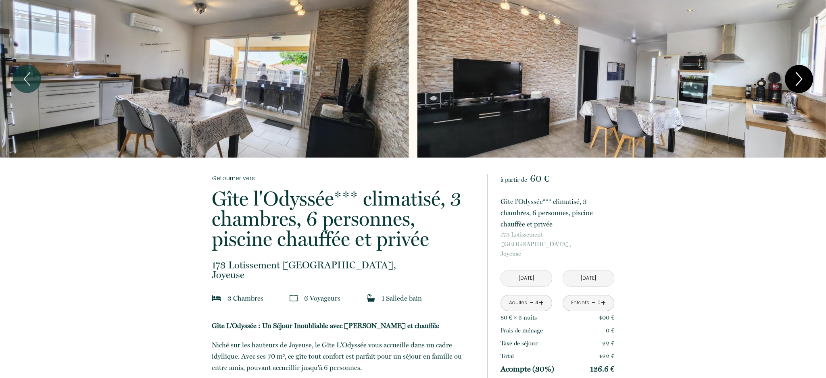
click at [803, 74] on icon "Next" at bounding box center [798, 79] width 17 height 24
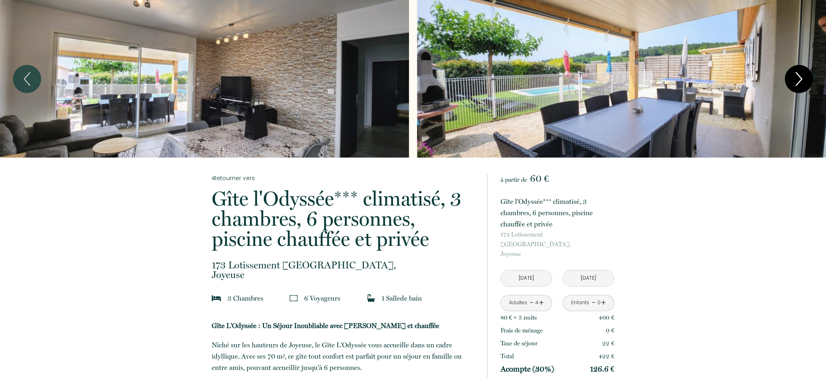
click at [803, 74] on icon "Next" at bounding box center [798, 79] width 17 height 24
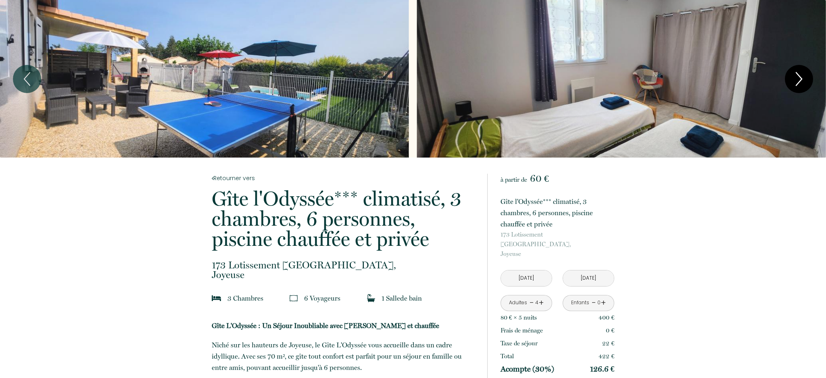
click at [803, 74] on icon "Next" at bounding box center [798, 79] width 17 height 24
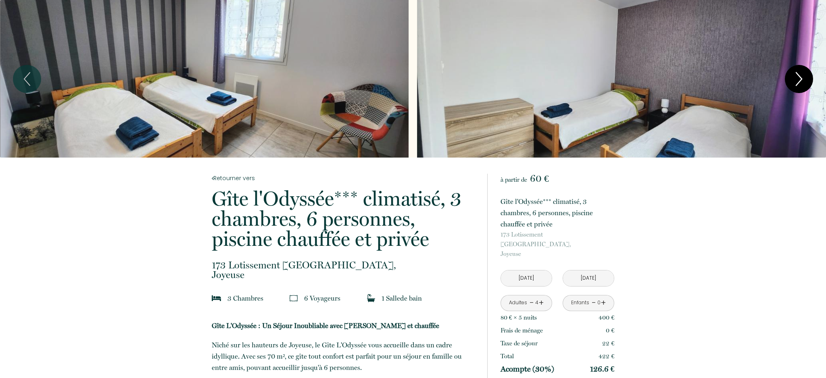
click at [803, 74] on icon "Next" at bounding box center [798, 79] width 17 height 24
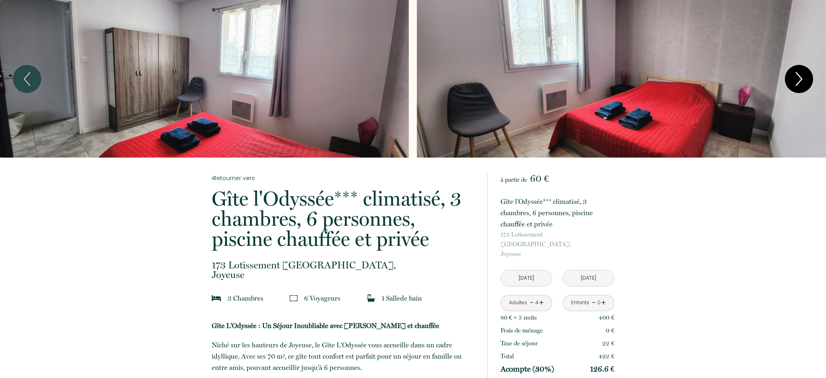
click at [803, 74] on icon "Next" at bounding box center [798, 79] width 17 height 24
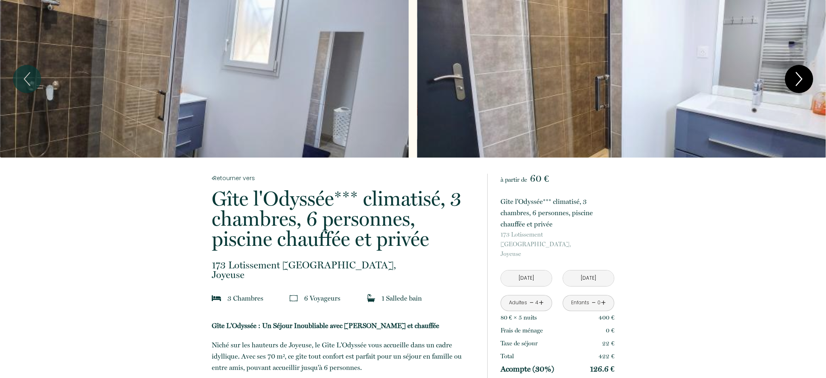
click at [803, 74] on icon "Next" at bounding box center [798, 79] width 17 height 24
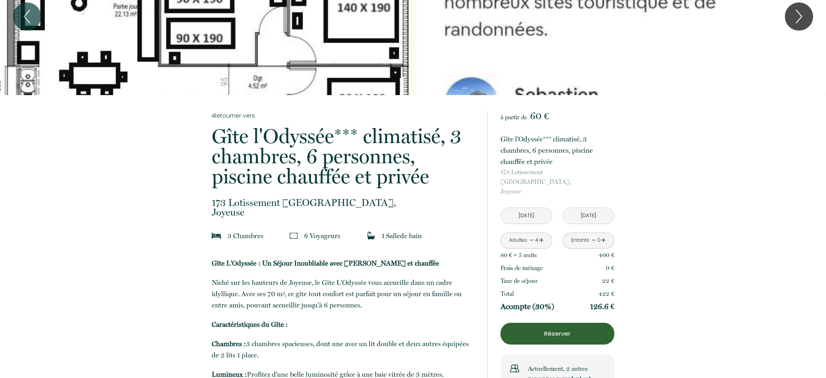
scroll to position [59, 0]
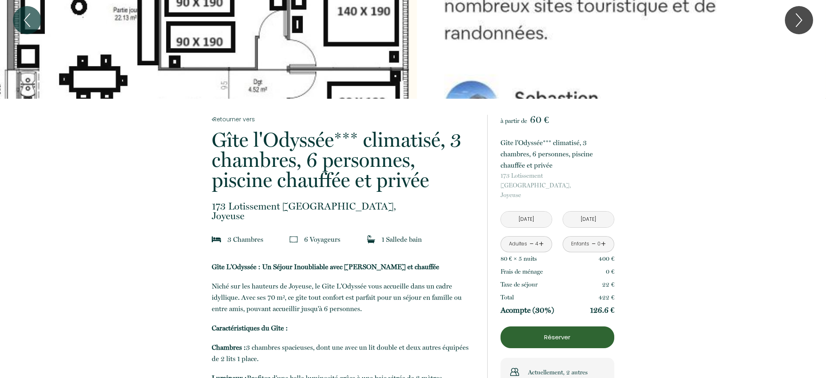
click at [573, 333] on p "Réserver" at bounding box center [557, 338] width 108 height 10
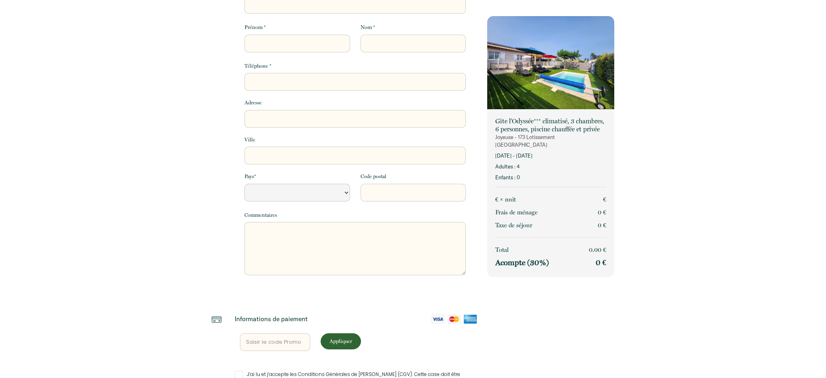
select select "Default select example"
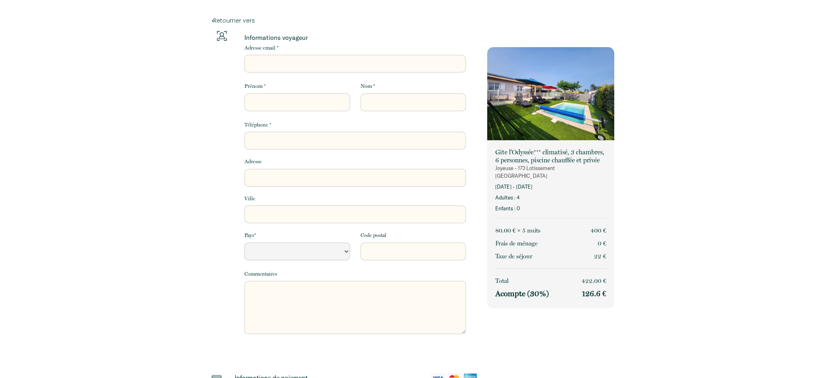
type input "f"
select select "Default select example"
type input "fr"
select select "Default select example"
type input "fre"
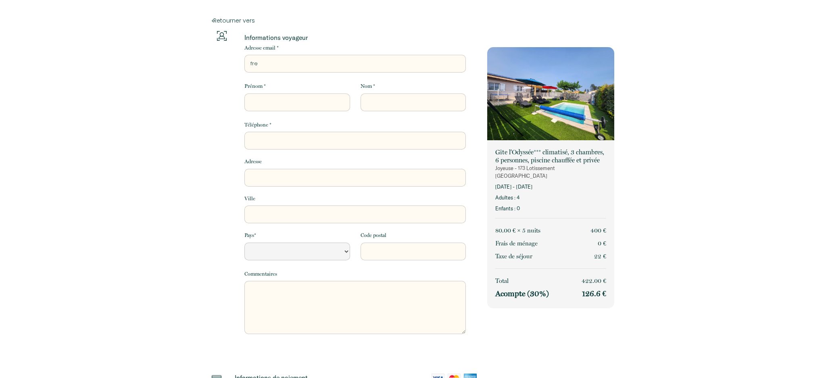
select select "Default select example"
type input "fred"
select select "Default select example"
type input "freds"
select select "Default select example"
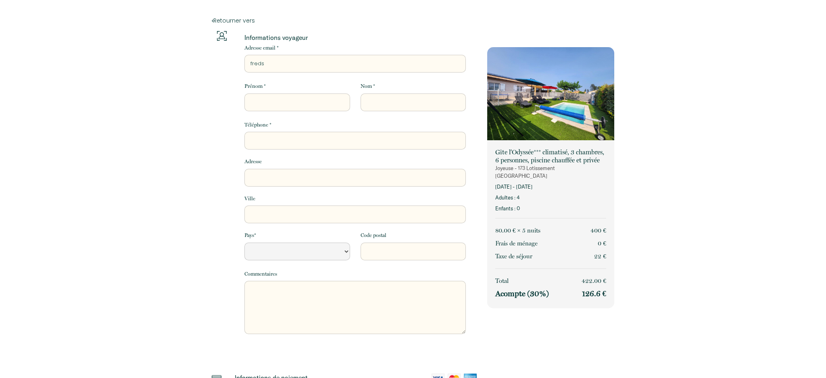
type input "fredsc"
select select "Default select example"
type input "fredsch"
select select "Default select example"
type input "fredschm"
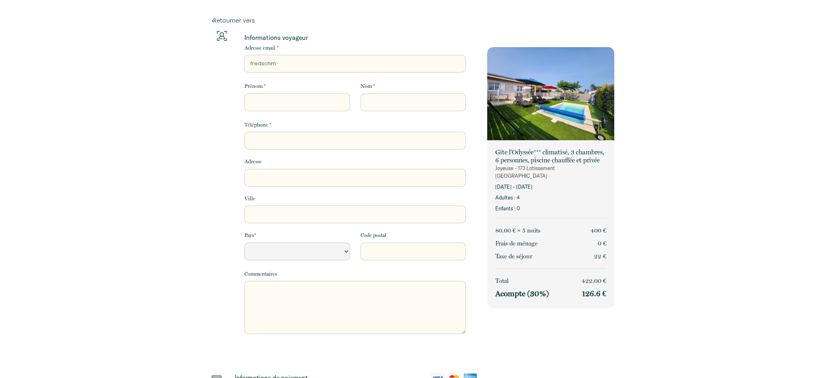
select select "Default select example"
type input "fredschmi"
select select "Default select example"
type input "fredschmit"
select select "Default select example"
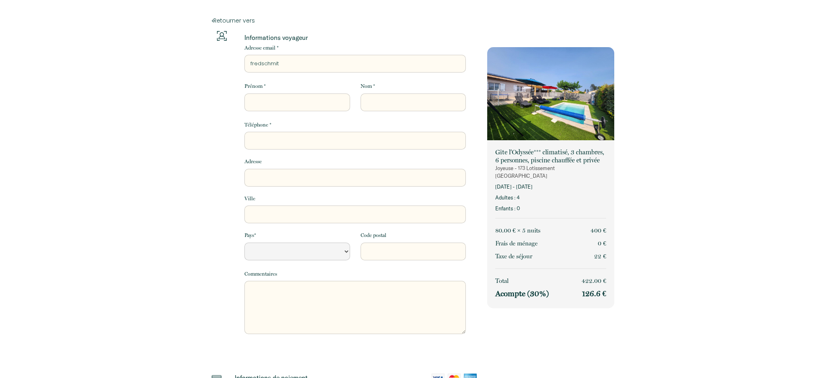
type input "fredschmitt"
select select "Default select example"
type input "fredschmitt6"
select select "Default select example"
type input "fredschmitt6@"
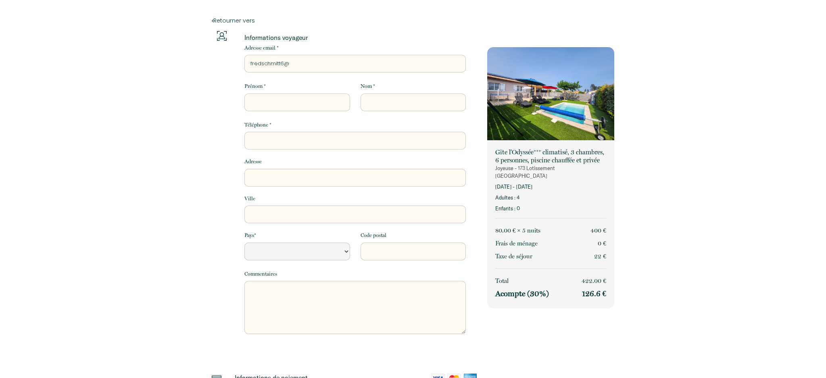
select select "Default select example"
type input "fredschmitt6@g"
select select "Default select example"
type input "fredschmitt6@gm"
select select "Default select example"
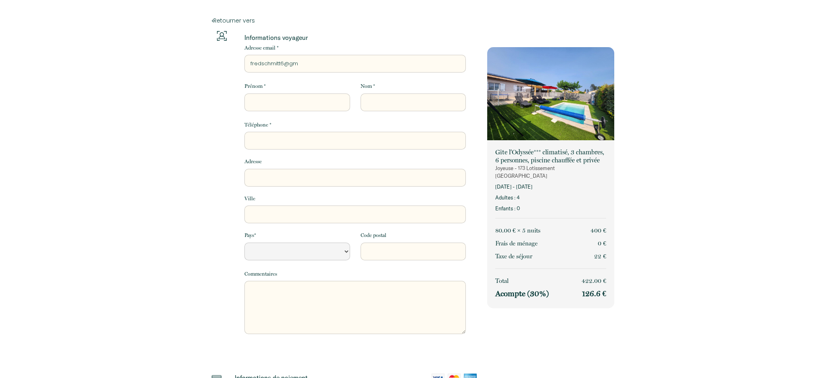
type input "fredschmitt6@gma"
select select "Default select example"
type input "fredschmitt6@gmai"
select select "Default select example"
type input "[EMAIL_ADDRESS]"
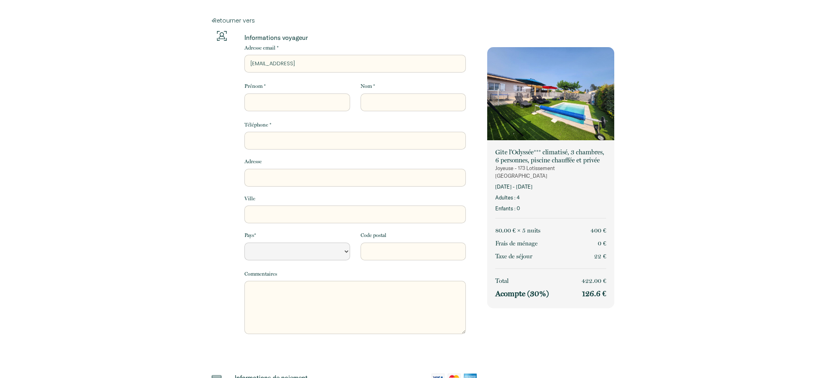
select select "Default select example"
type input "[EMAIL_ADDRESS]."
select select "Default select example"
type input "fredschmitt6@gmail.c"
select select "Default select example"
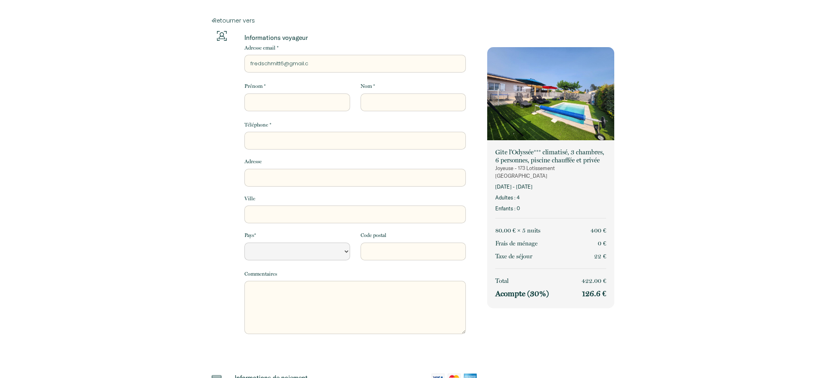
type input "[EMAIL_ADDRESS][DOMAIN_NAME]"
select select "Default select example"
type input "[EMAIL_ADDRESS][DOMAIN_NAME]"
select select "Default select example"
type input "[EMAIL_ADDRESS][DOMAIN_NAME]"
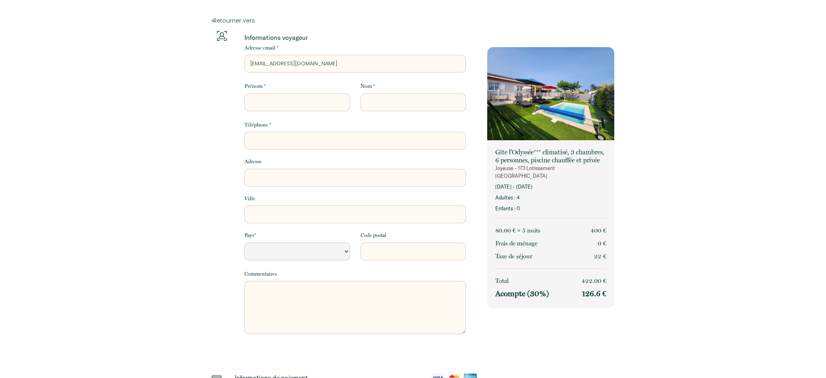
type input "f"
select select "Default select example"
type input "fr"
select select "Default select example"
type input "fré"
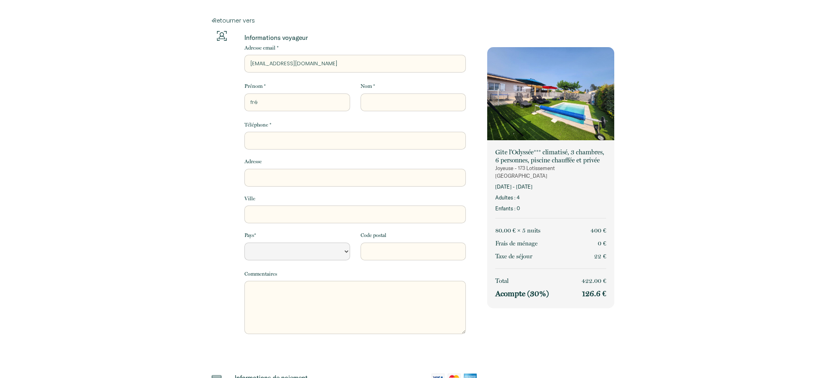
select select "Default select example"
type input "fréd"
select select "Default select example"
type input "frédé"
select select "Default select example"
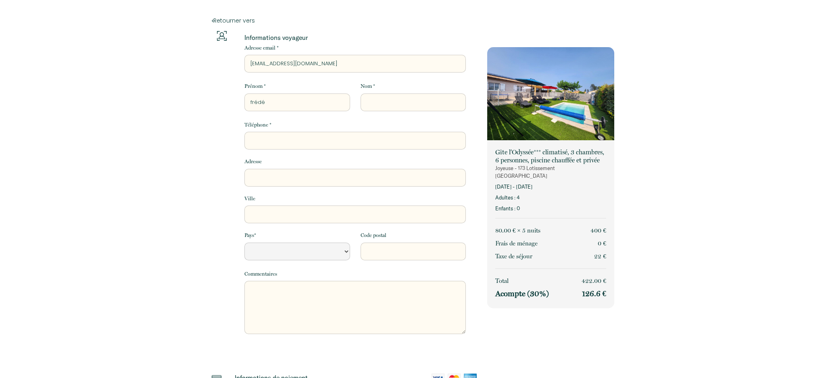
type input "frédér"
select select "Default select example"
type input "frédéri"
select select "Default select example"
type input "frédériq"
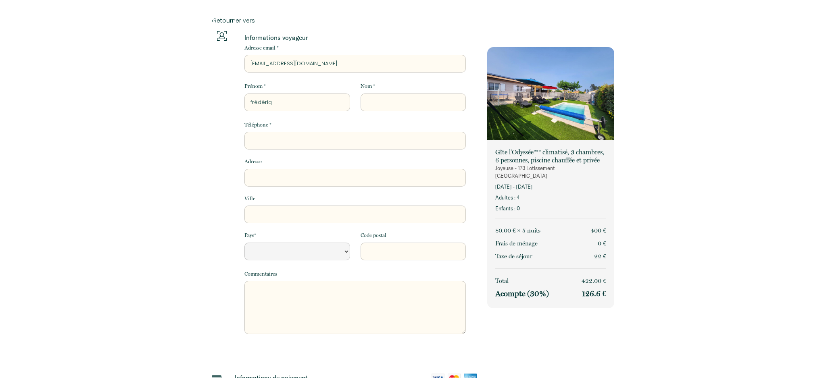
select select "Default select example"
type input "frédériqu"
select select "Default select example"
type input "[PERSON_NAME]"
select select "Default select example"
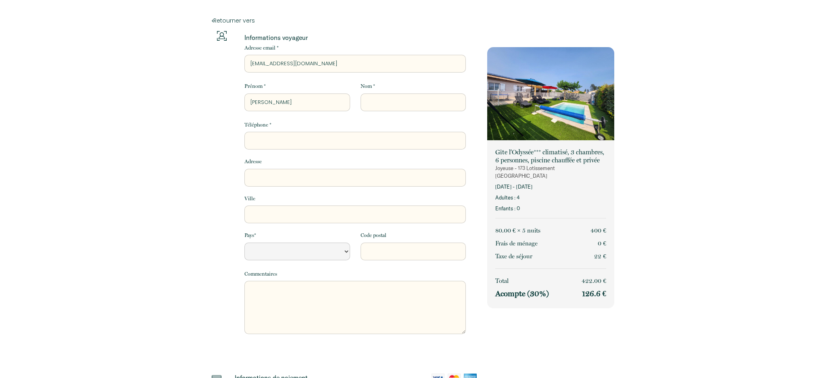
type input "[PERSON_NAME]"
type input "s"
select select "Default select example"
type input "sc"
select select "Default select example"
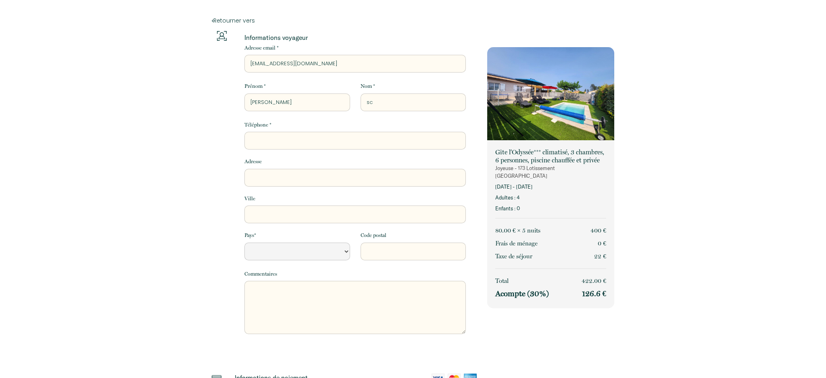
type input "sch"
select select "Default select example"
type input "schm"
select select "Default select example"
type input "schmi"
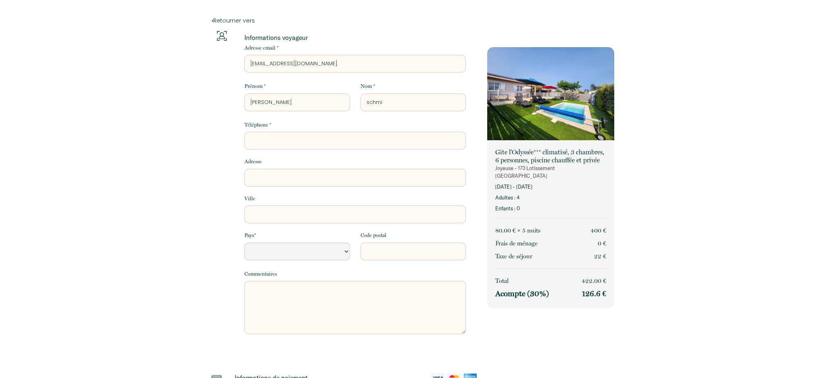
select select "Default select example"
type input "schmit"
select select "Default select example"
type input "[PERSON_NAME]"
select select "Default select example"
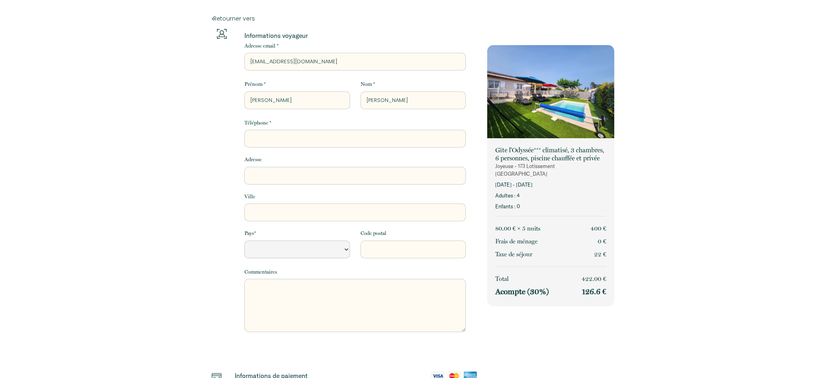
type input "[PERSON_NAME]"
type input "0"
select select "Default select example"
type input "06"
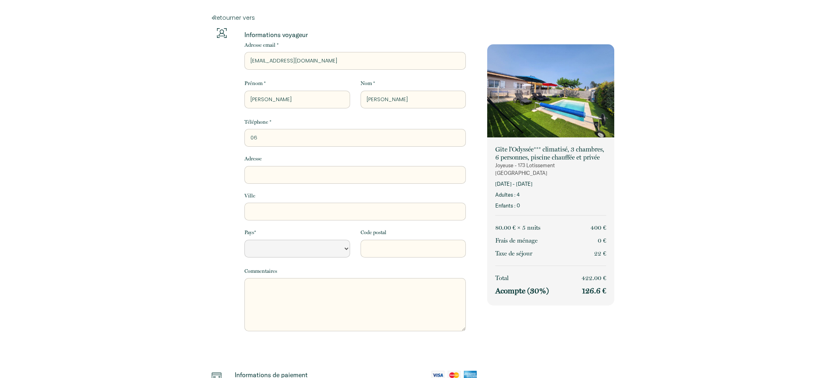
select select "Default select example"
type input "066"
select select "Default select example"
type input "0662"
select select "Default select example"
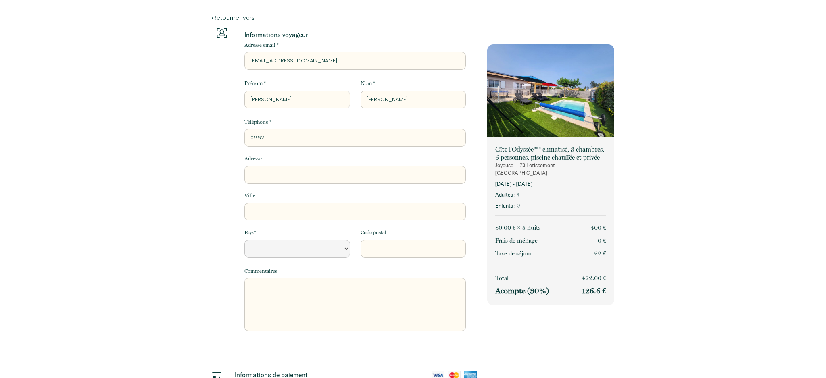
type input "06620"
select select "Default select example"
type input "066203"
select select "Default select example"
type input "0662035"
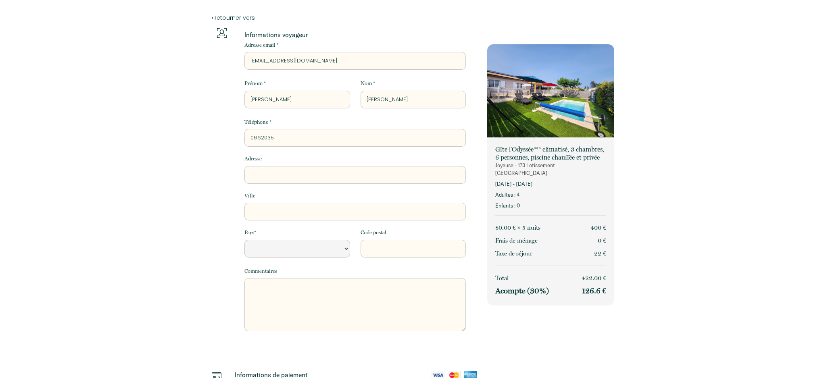
select select "Default select example"
type input "06620355"
select select "Default select example"
type input "066203553"
select select "Default select example"
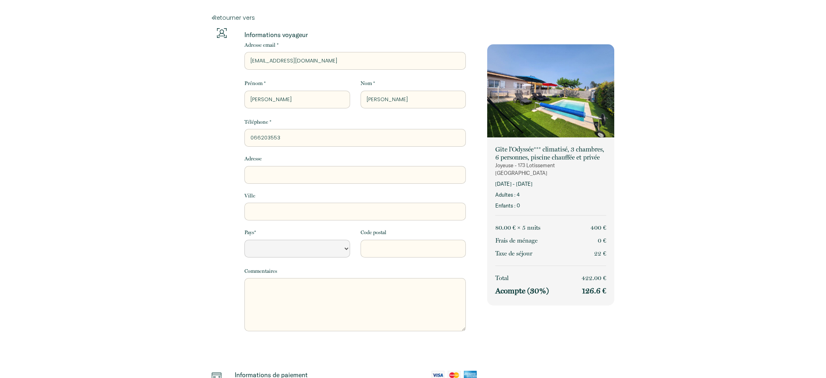
type input "0662035530"
select select "Default select example"
type input "0662035530"
select select "FR"
click at [263, 295] on textarea at bounding box center [354, 304] width 221 height 53
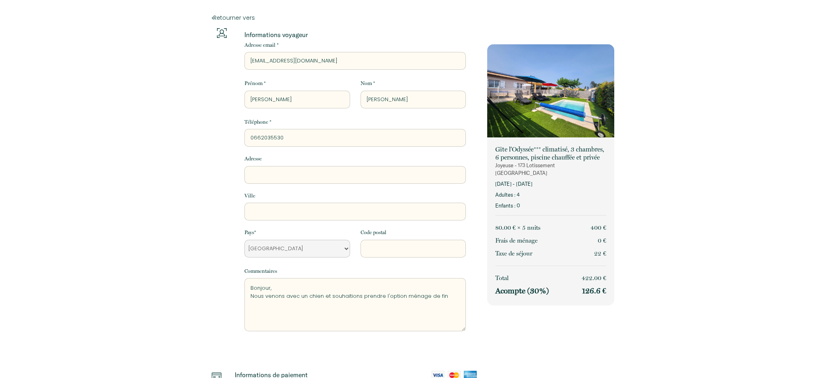
click at [352, 294] on textarea "Bonjour, Nous venons avec un chien et souhaitions prendre l'option ménage de fin" at bounding box center [354, 304] width 221 height 53
click at [445, 296] on textarea "Bonjour, Nous venons avec un chien et souhaitons prendre l'option ménage de fin" at bounding box center [354, 304] width 221 height 53
click at [445, 296] on textarea "Bonjour, Nous venons avec un chien et souhaitons prendre l'option ménage de fin…" at bounding box center [354, 304] width 221 height 53
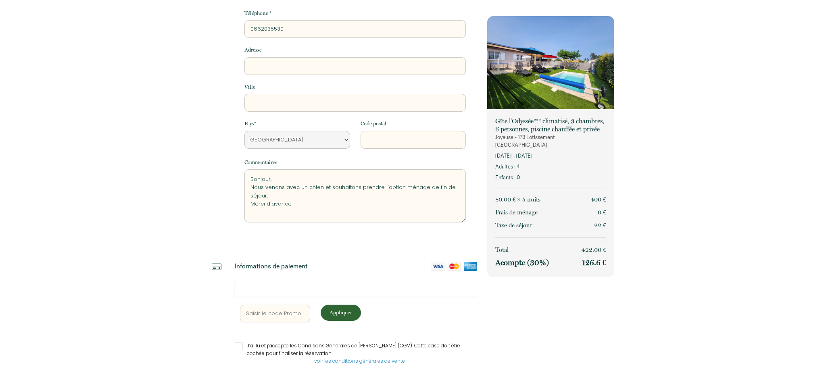
scroll to position [112, 0]
type textarea "Bonjour, Nous venons avec un chien et souhaitons prendre l'option ménage de fin…"
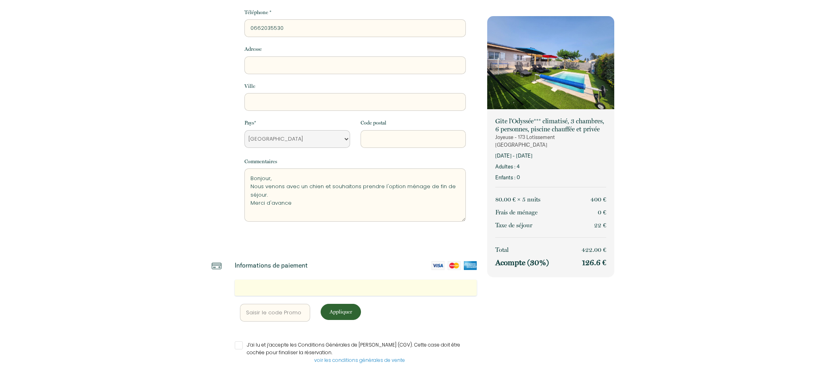
click at [240, 345] on input "J’ai lu et j’accepte les Conditions Générales de [PERSON_NAME] (CGV). Cette cas…" at bounding box center [356, 345] width 242 height 8
checkbox input "true"
click at [344, 310] on p "Appliquer" at bounding box center [340, 312] width 35 height 8
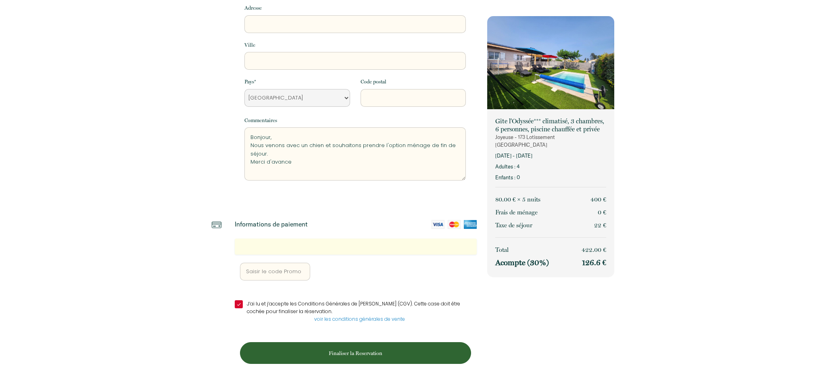
scroll to position [153, 0]
click at [358, 353] on p "Finaliser la Reservation" at bounding box center [355, 354] width 225 height 8
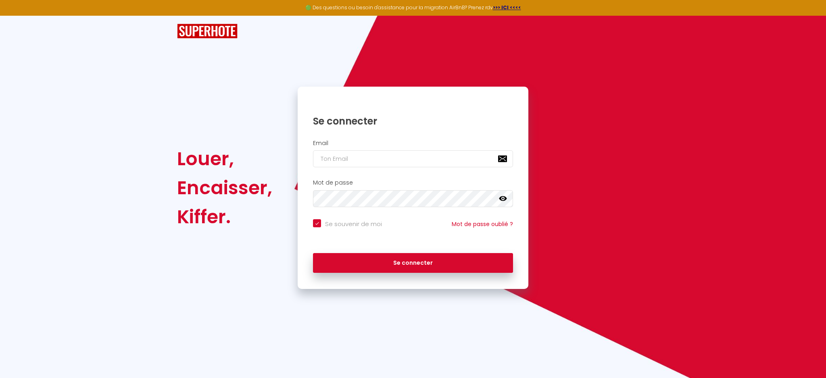
scroll to position [0, 0]
